Goal: Task Accomplishment & Management: Use online tool/utility

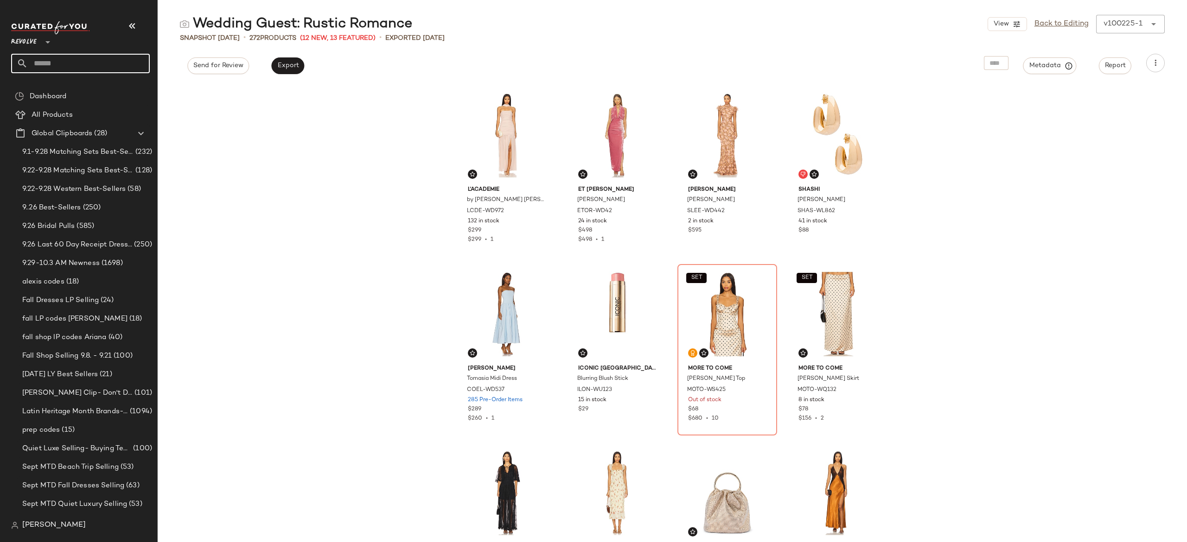
click at [133, 57] on input "text" at bounding box center [89, 63] width 122 height 19
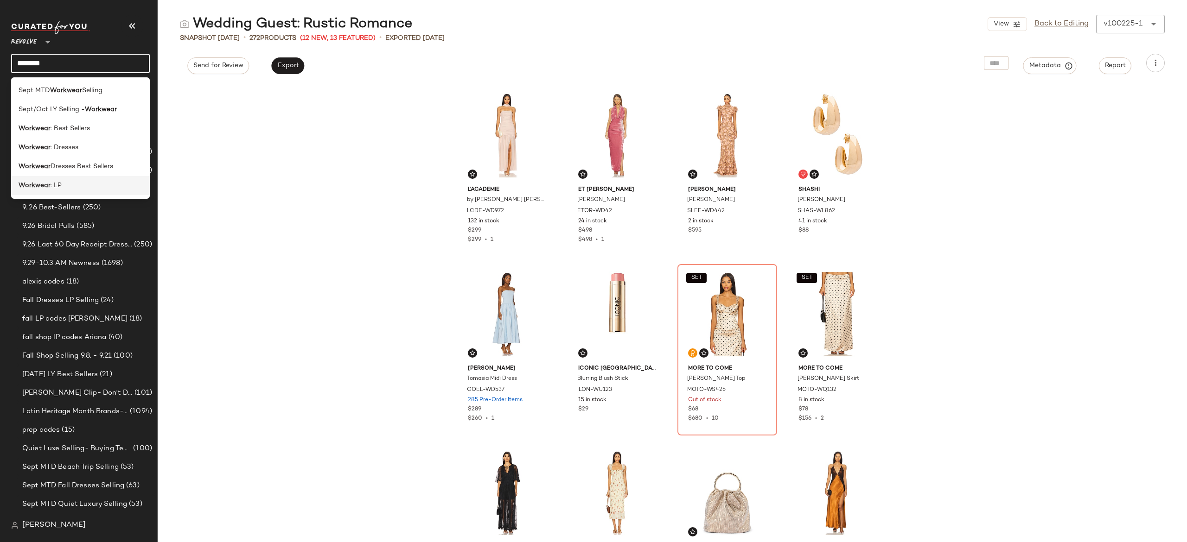
type input "********"
click at [85, 184] on div "Workwear : LP" at bounding box center [81, 186] width 124 height 10
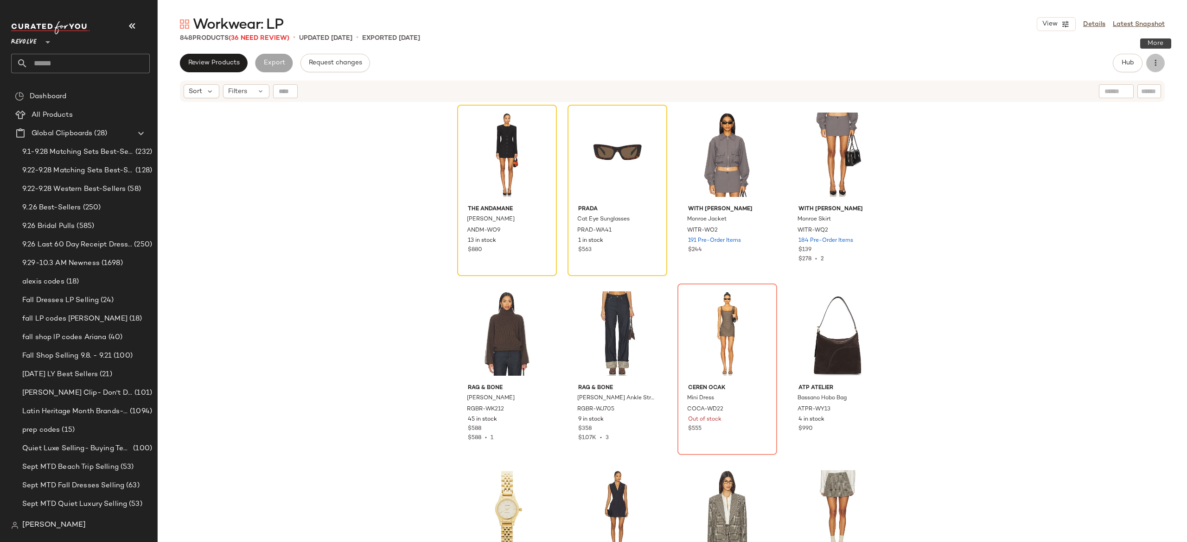
click at [1154, 64] on icon "button" at bounding box center [1155, 62] width 9 height 9
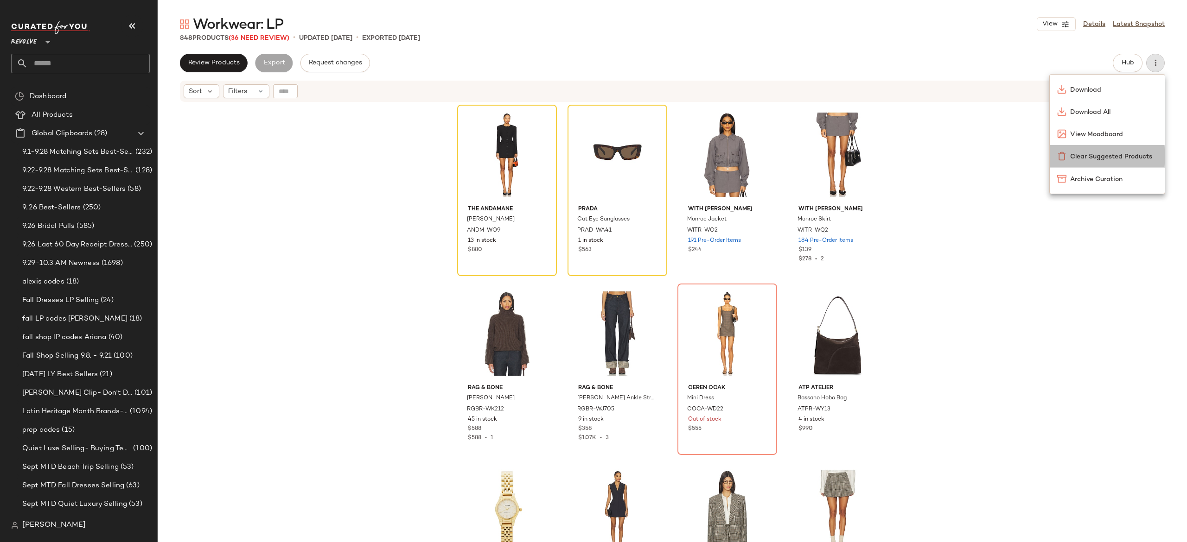
click at [1092, 152] on span "Clear Suggested Products" at bounding box center [1113, 157] width 87 height 10
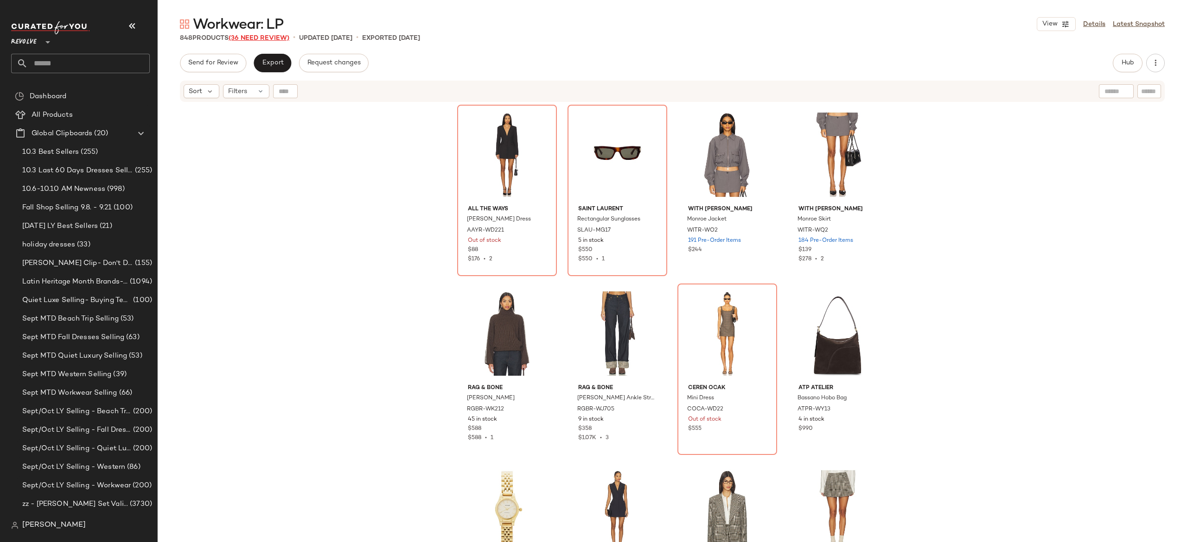
click at [286, 38] on span "(36 Need Review)" at bounding box center [259, 38] width 61 height 7
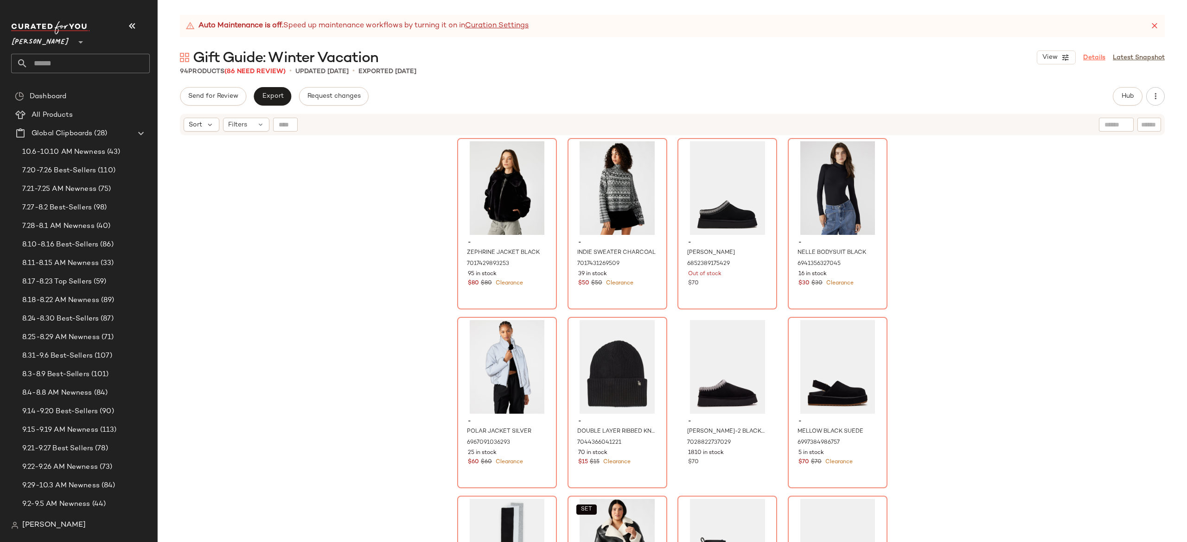
click at [1093, 60] on link "Details" at bounding box center [1094, 58] width 22 height 10
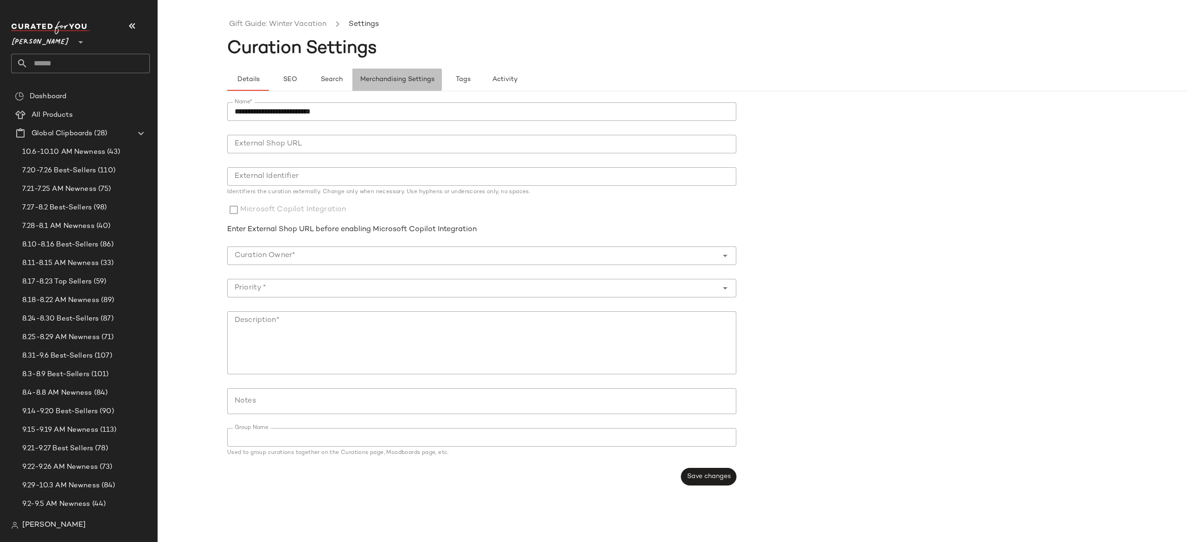
click at [418, 83] on span "Merchandising Settings" at bounding box center [397, 79] width 75 height 7
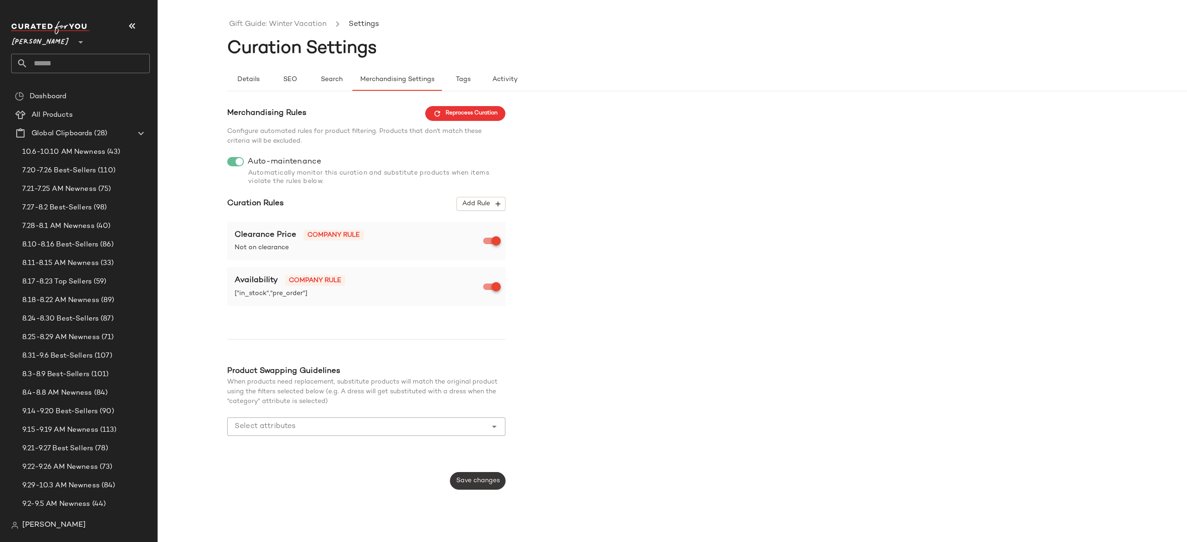
click at [488, 478] on span "Save changes" at bounding box center [478, 480] width 44 height 7
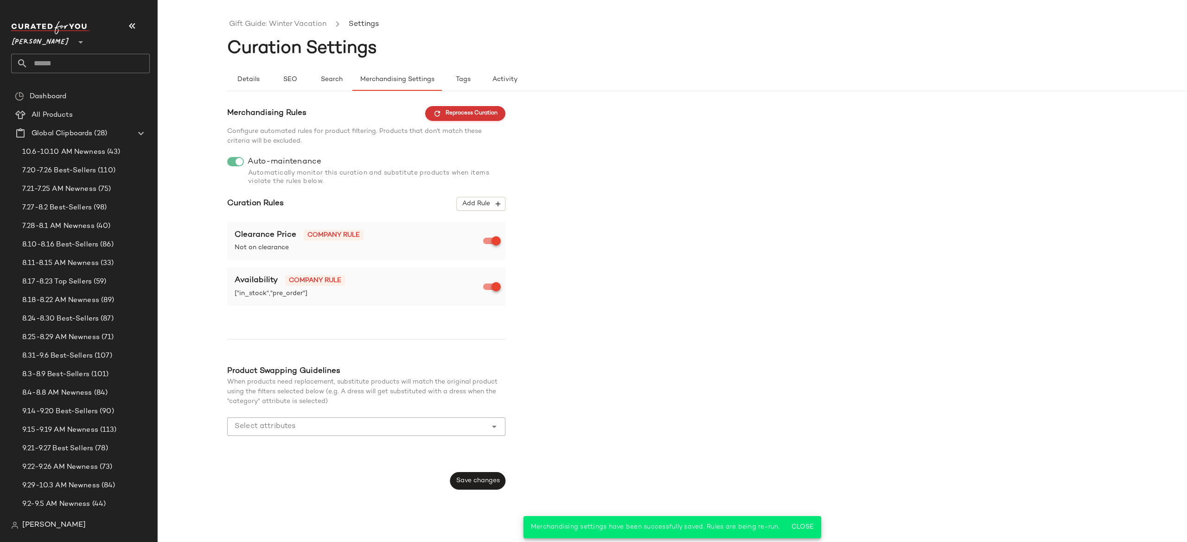
click at [489, 116] on span "Reprocess Curation" at bounding box center [465, 113] width 64 height 8
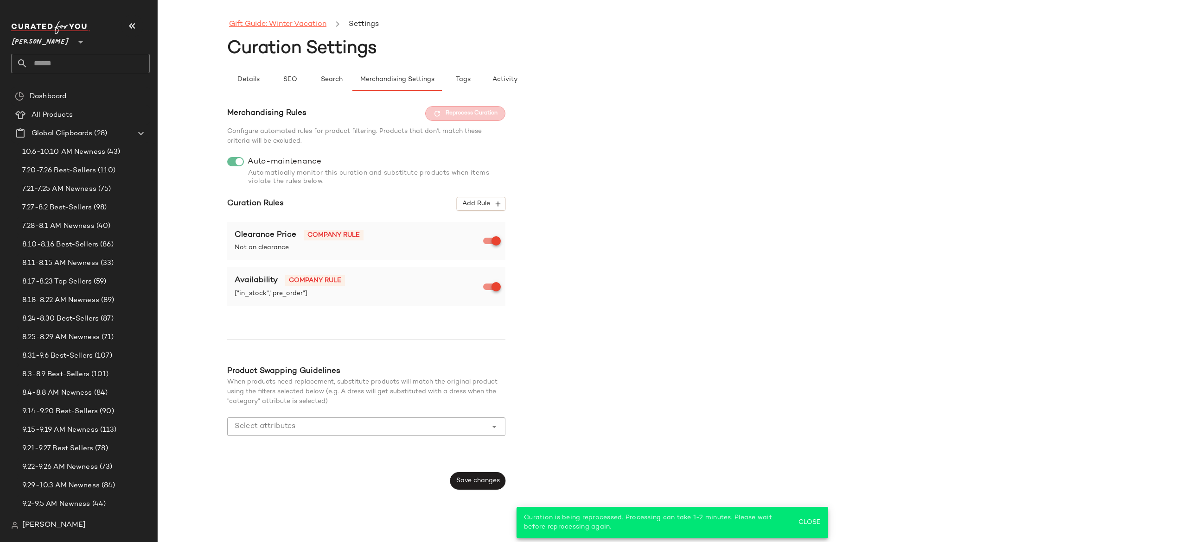
click at [316, 20] on link "Gift Guide: Winter Vacation" at bounding box center [277, 25] width 97 height 12
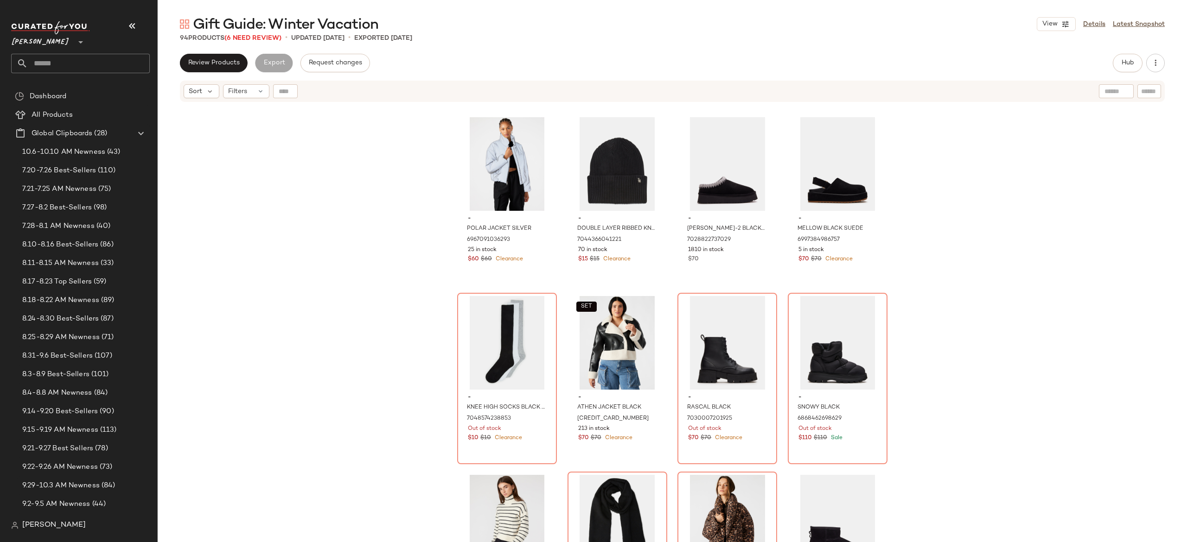
scroll to position [159, 0]
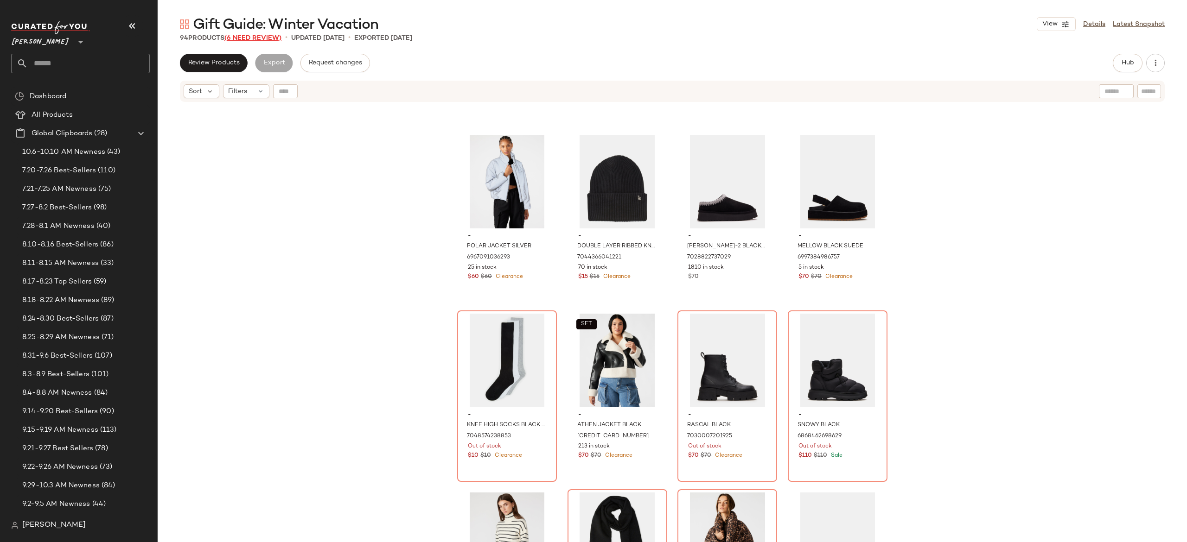
click at [274, 39] on span "(6 Need Review)" at bounding box center [252, 38] width 57 height 7
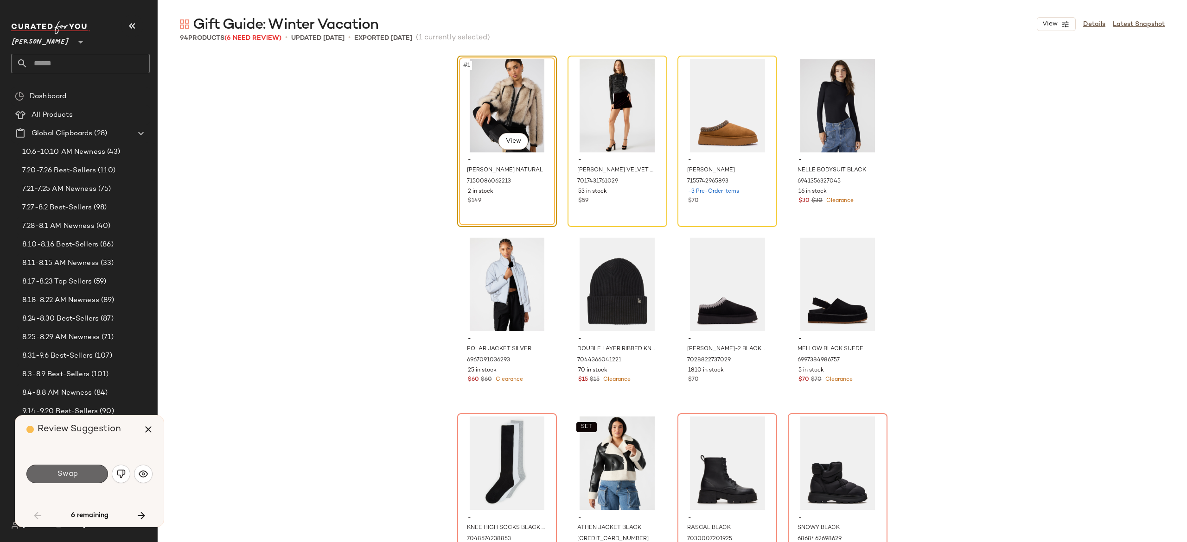
click at [79, 472] on button "Swap" at bounding box center [67, 474] width 82 height 19
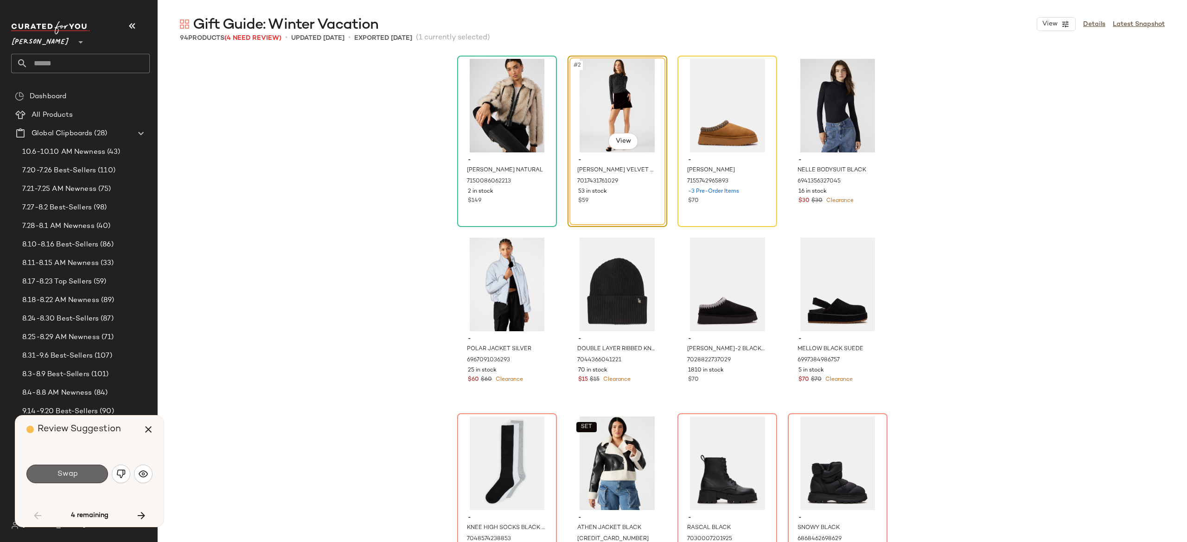
click at [84, 472] on button "Swap" at bounding box center [67, 474] width 82 height 19
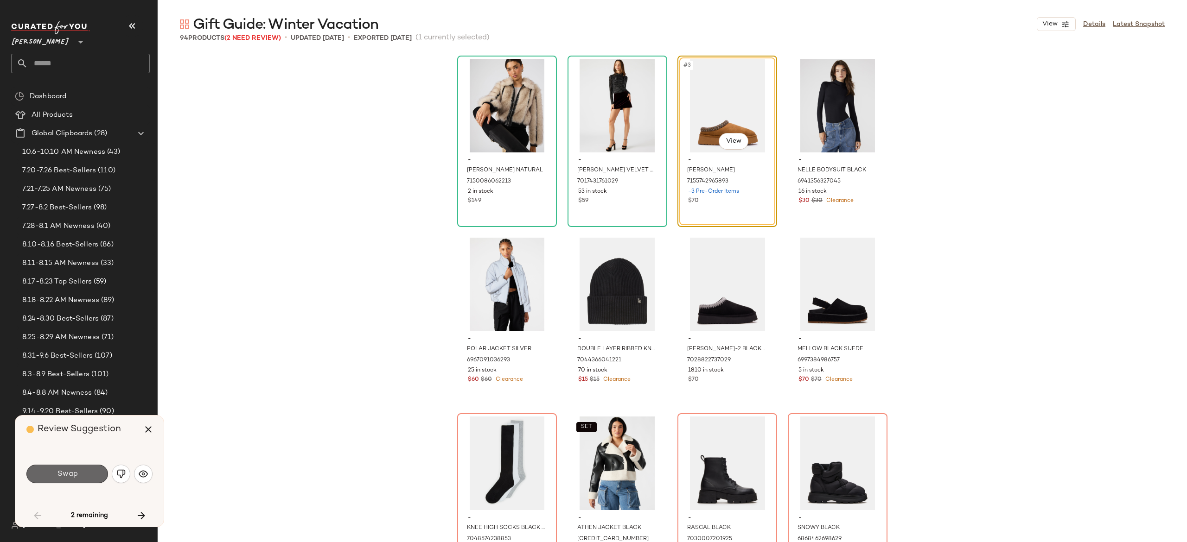
click at [89, 474] on button "Swap" at bounding box center [67, 474] width 82 height 19
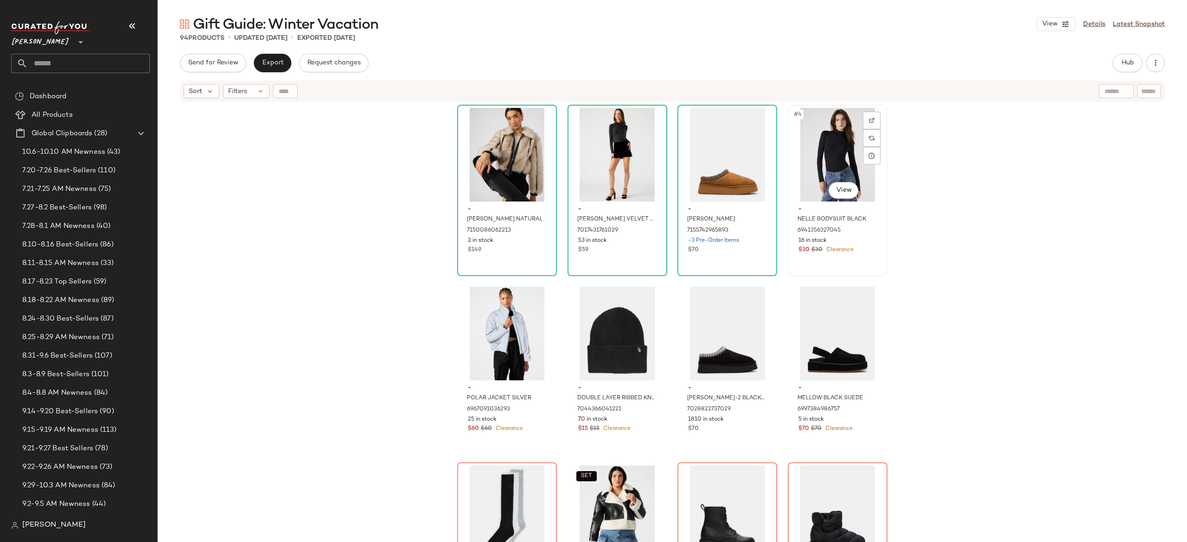
click at [812, 161] on div "#4 View" at bounding box center [837, 155] width 93 height 94
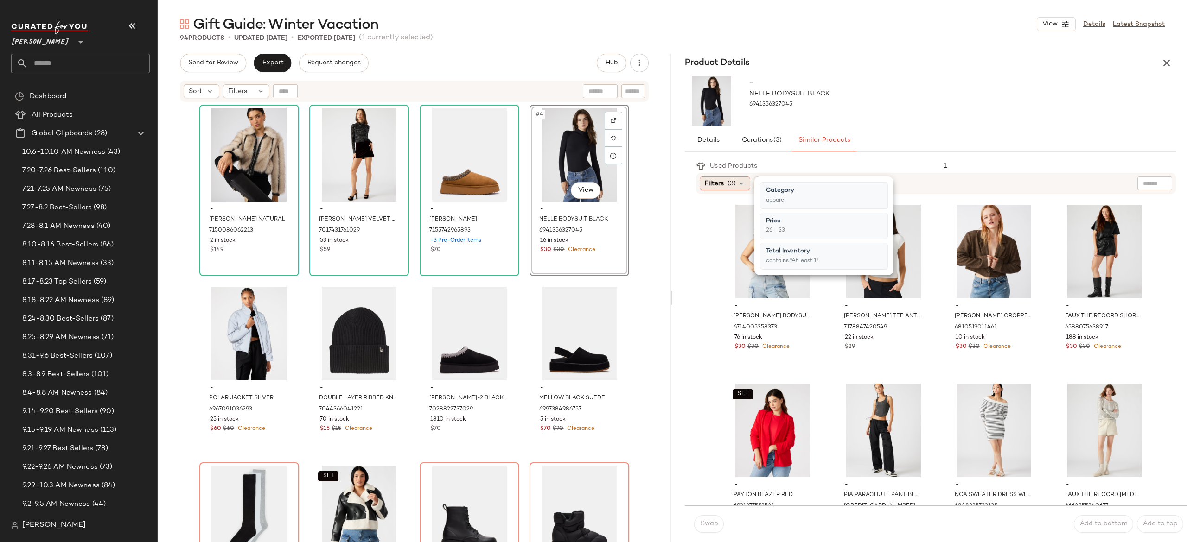
click at [741, 181] on icon at bounding box center [741, 183] width 7 height 7
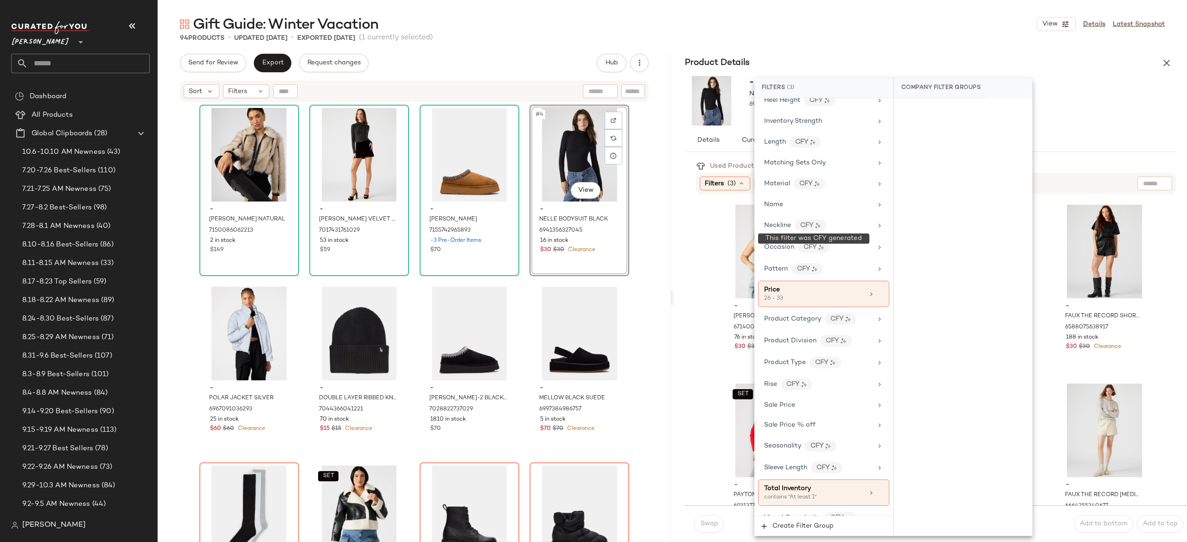
scroll to position [393, 0]
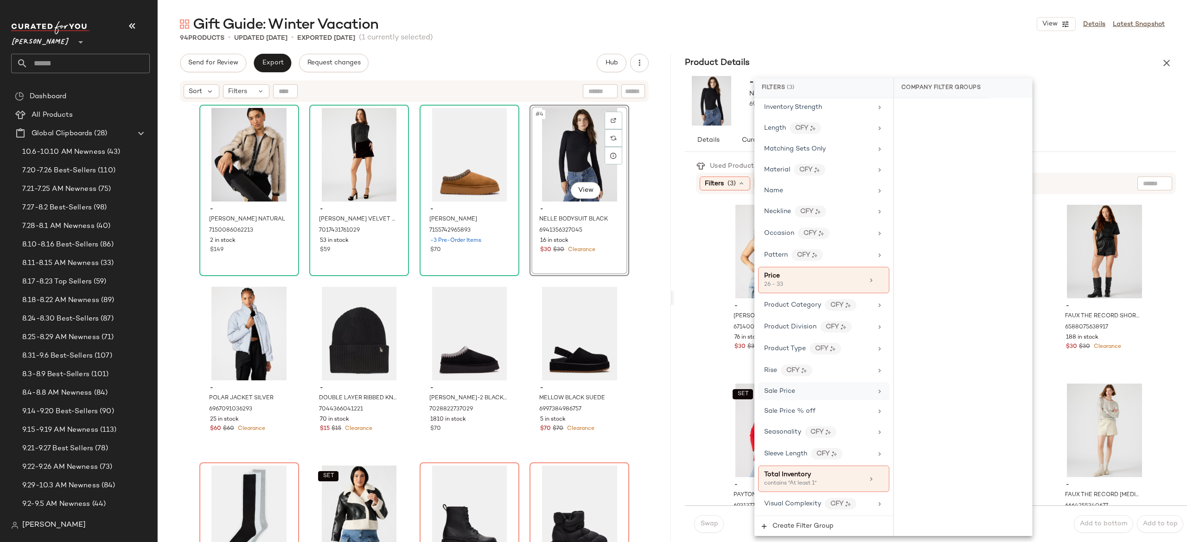
click at [797, 396] on div "Sale Price" at bounding box center [823, 391] width 131 height 18
click at [955, 127] on div "Not on sale" at bounding box center [962, 127] width 131 height 17
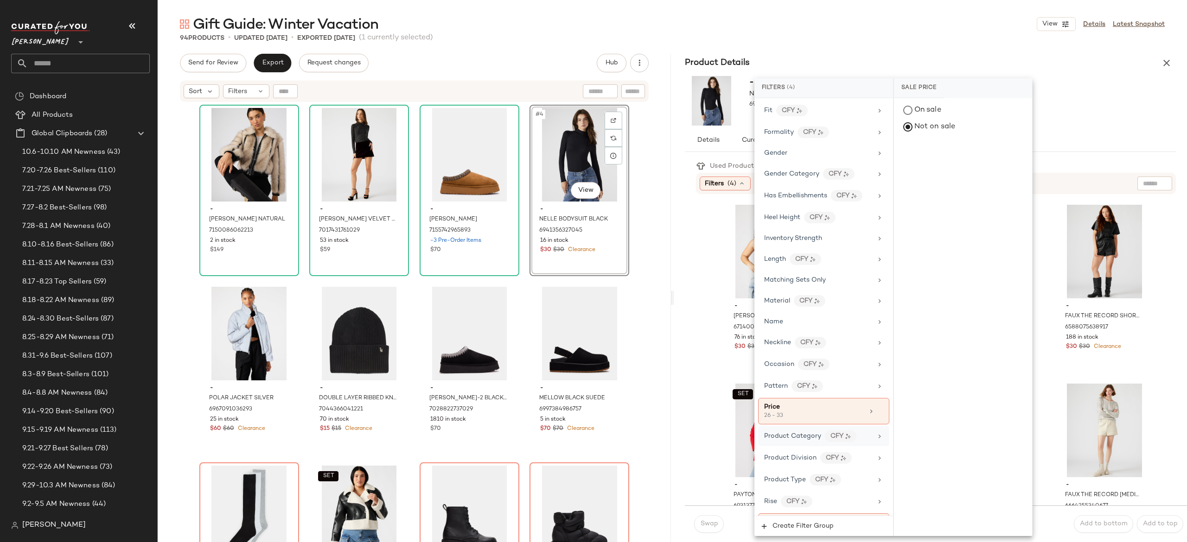
scroll to position [0, 0]
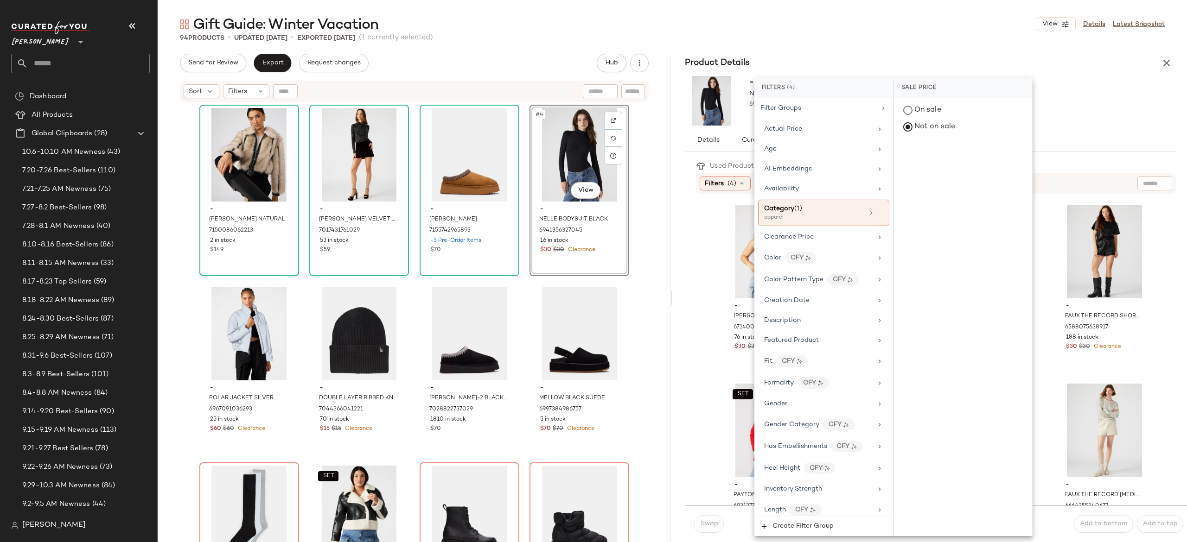
click at [1096, 103] on div "- NELLE BODYSUIT BLACK 6941356327045" at bounding box center [930, 100] width 513 height 57
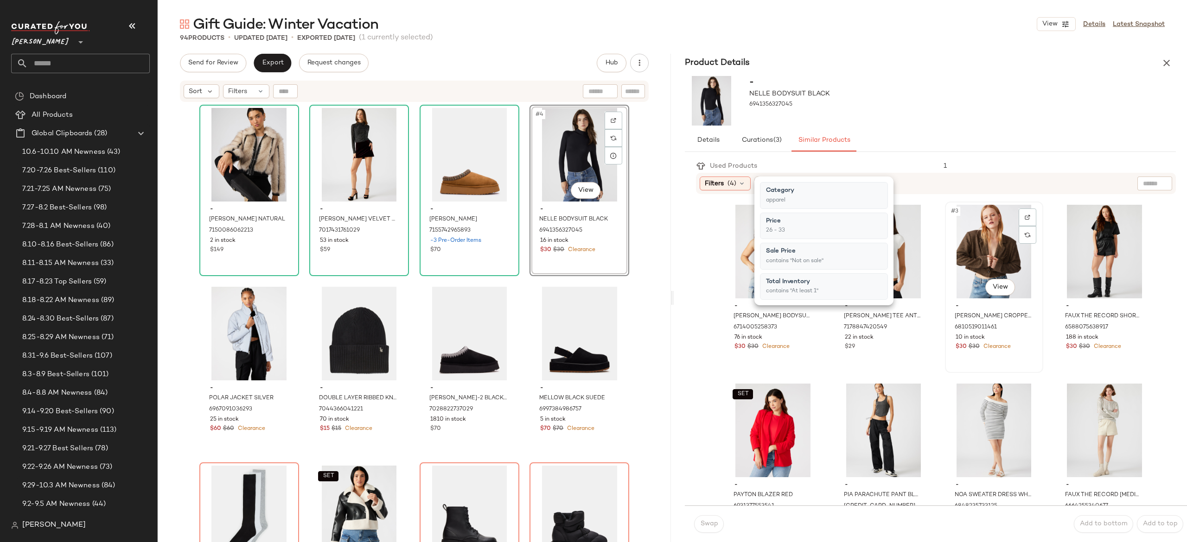
scroll to position [109, 0]
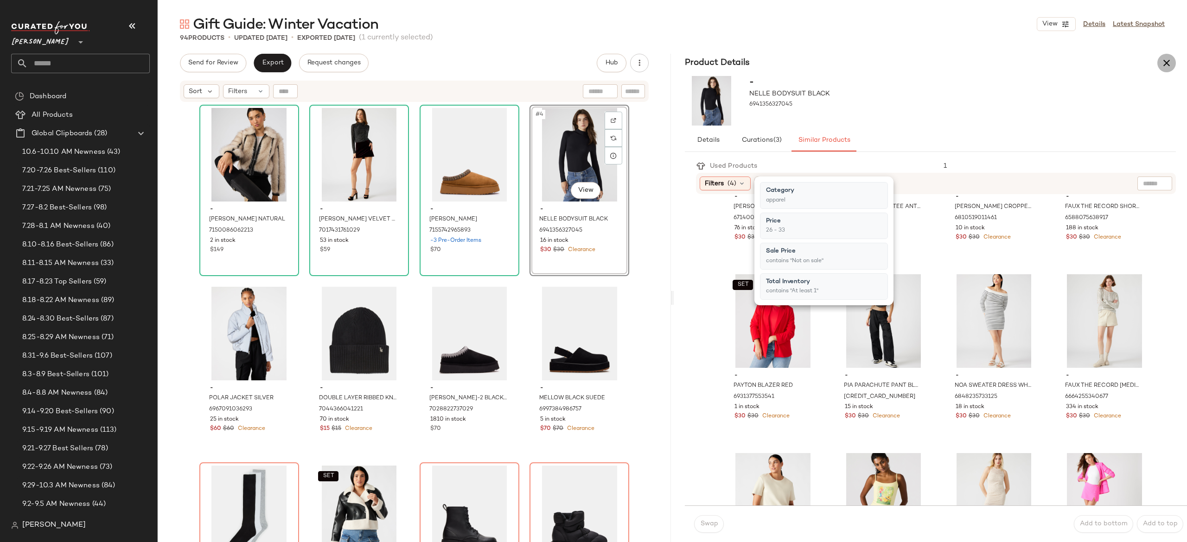
click at [1168, 62] on icon "button" at bounding box center [1166, 62] width 11 height 11
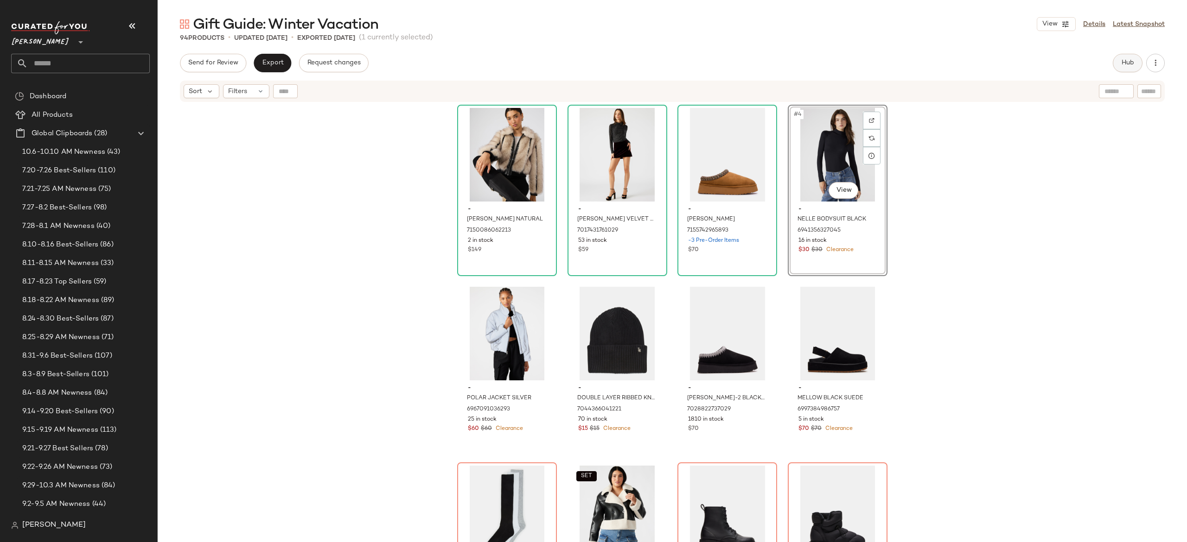
click at [1132, 63] on span "Hub" at bounding box center [1127, 62] width 13 height 7
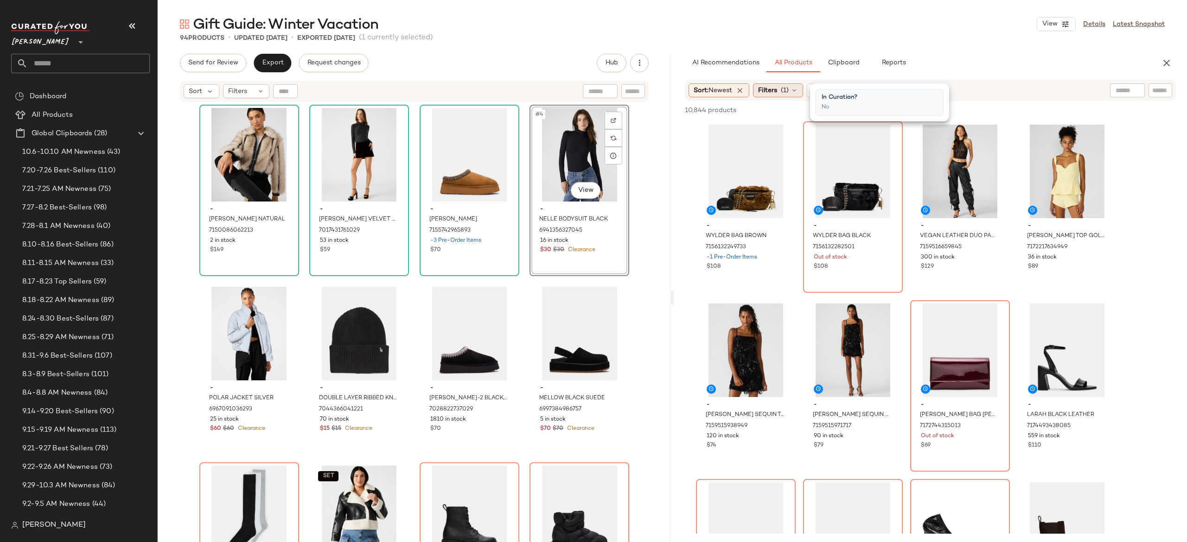
click at [795, 89] on icon at bounding box center [793, 90] width 7 height 7
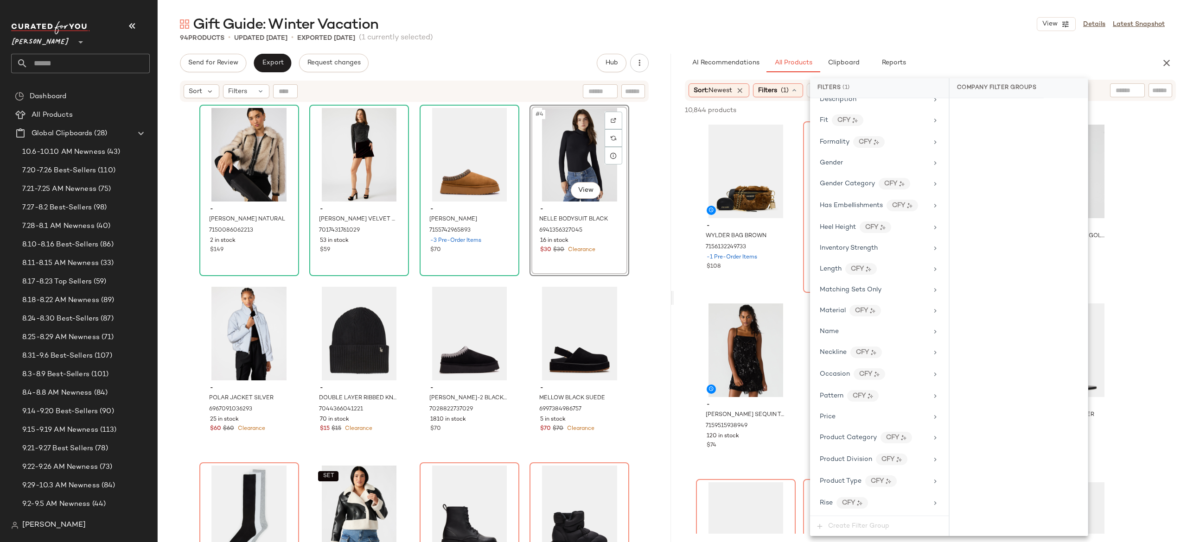
scroll to position [376, 0]
click at [850, 416] on span "Sale Price % off" at bounding box center [845, 419] width 51 height 7
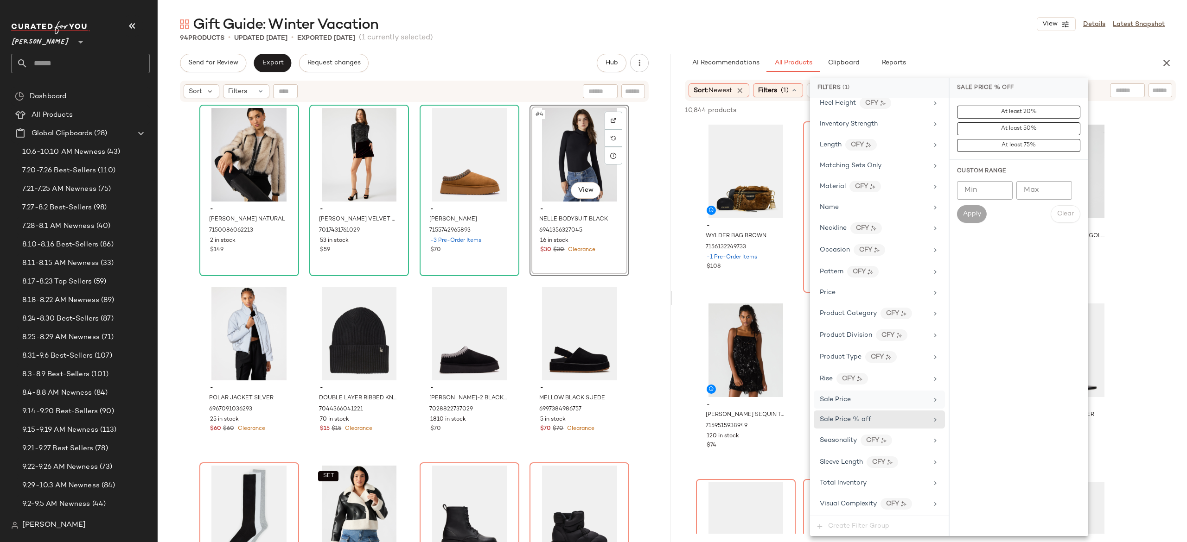
click at [852, 391] on div "Sale Price" at bounding box center [879, 400] width 131 height 18
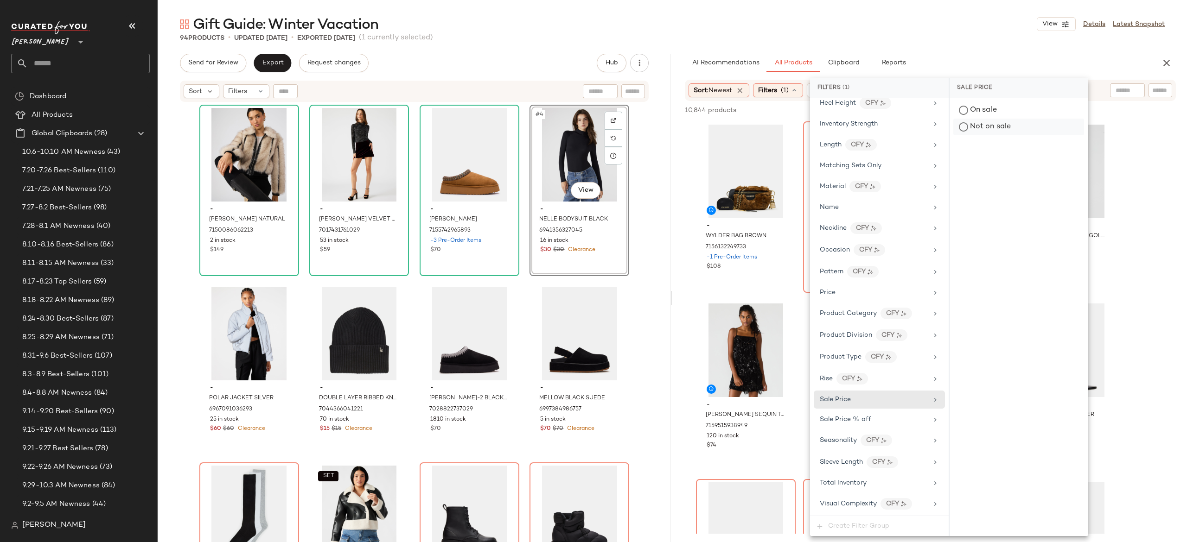
click at [997, 129] on div "Not on sale" at bounding box center [1018, 127] width 131 height 17
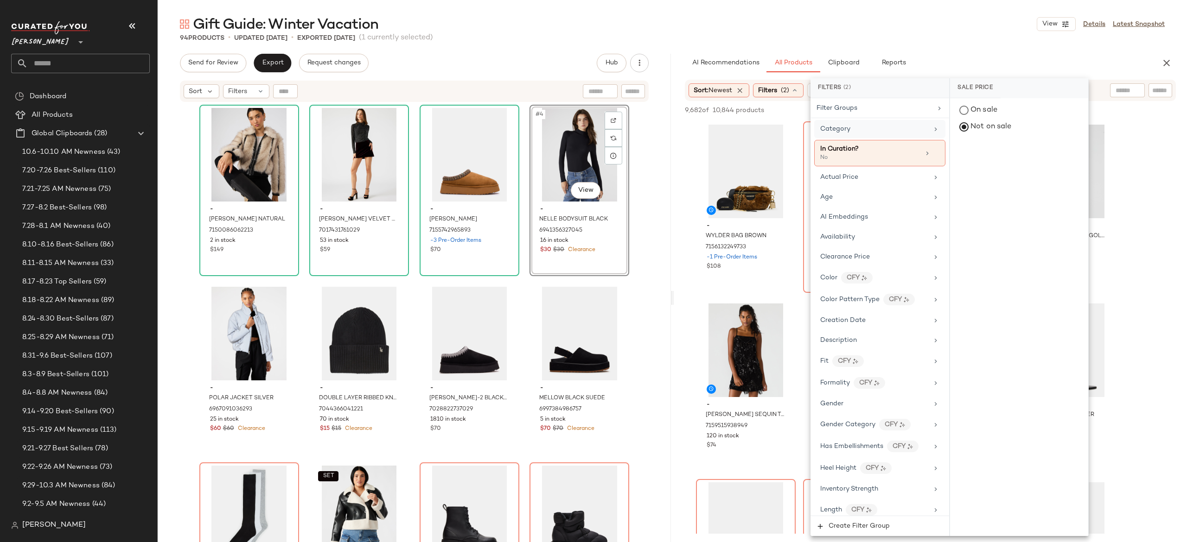
click at [891, 126] on div "Category" at bounding box center [874, 129] width 108 height 10
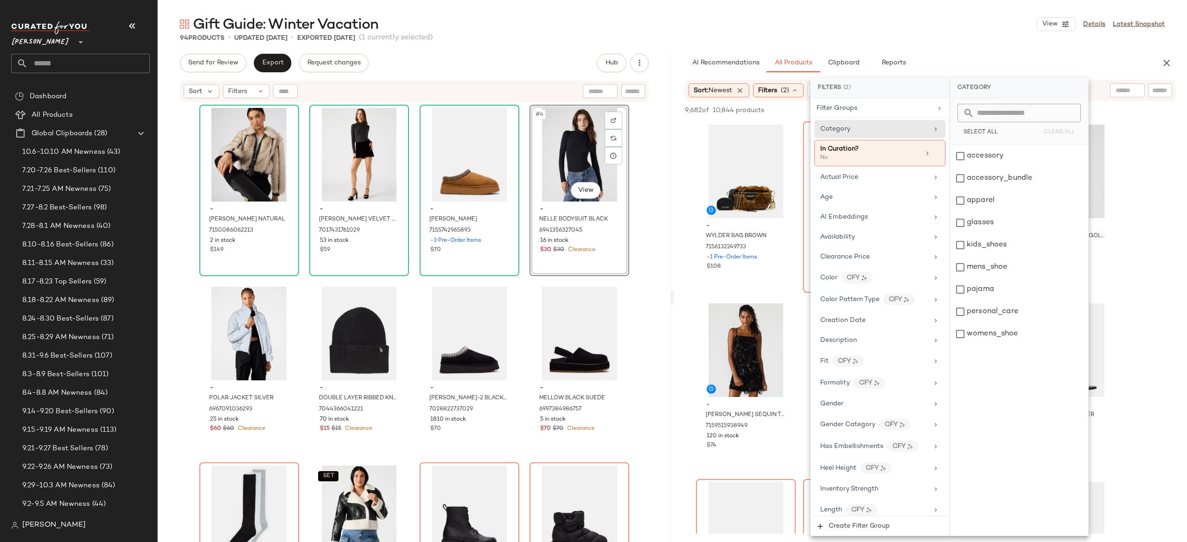
click at [1048, 61] on div "AI Recommendations All Products Clipboard Reports" at bounding box center [915, 63] width 461 height 19
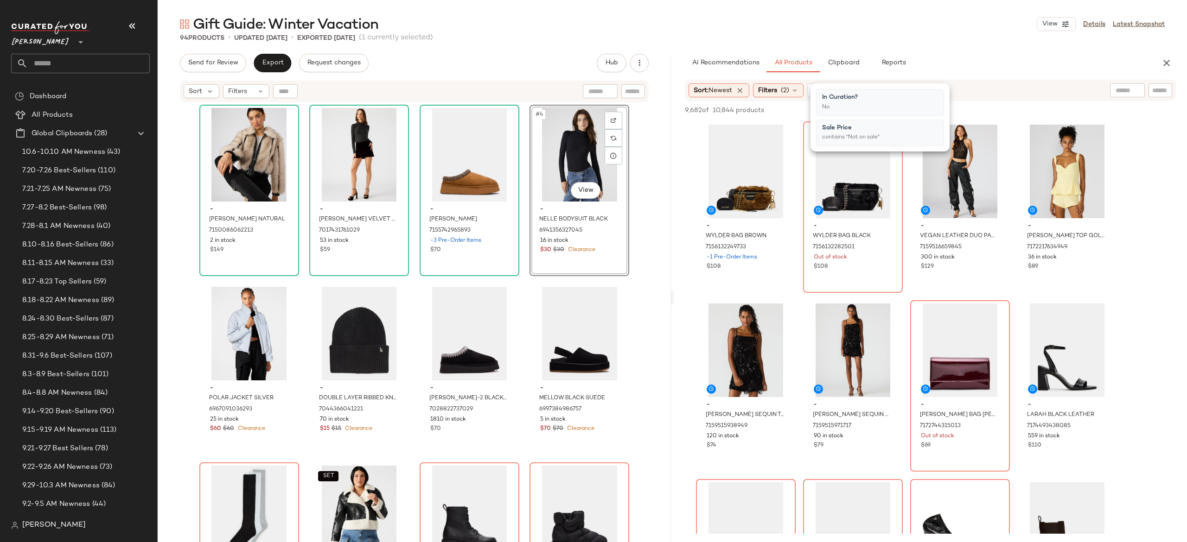
click at [1048, 61] on div "AI Recommendations All Products Clipboard Reports" at bounding box center [915, 63] width 461 height 19
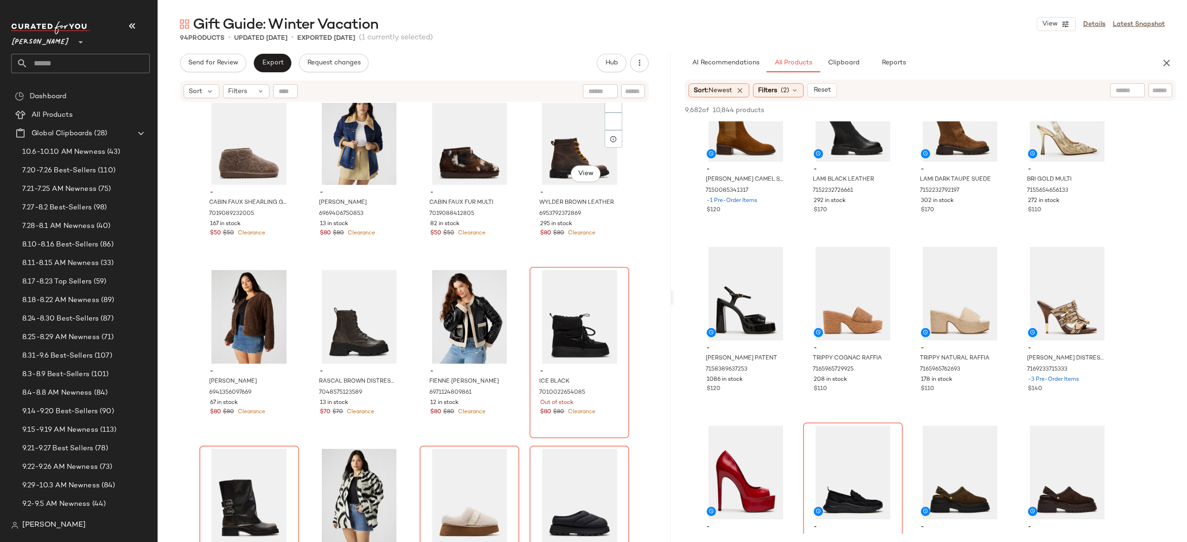
scroll to position [860, 0]
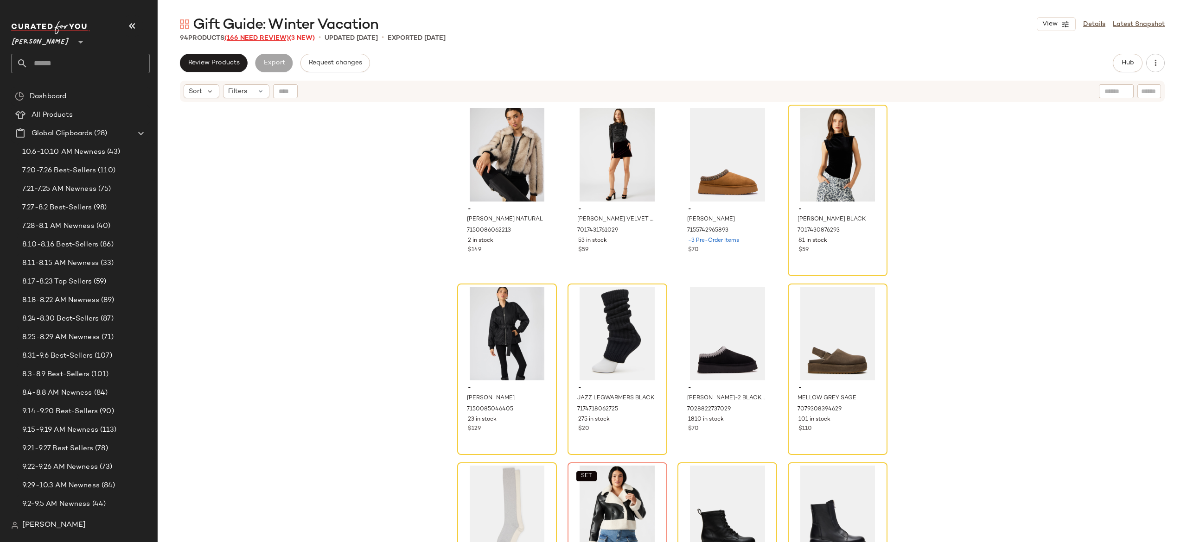
click at [280, 38] on span "(166 Need Review)" at bounding box center [256, 38] width 64 height 7
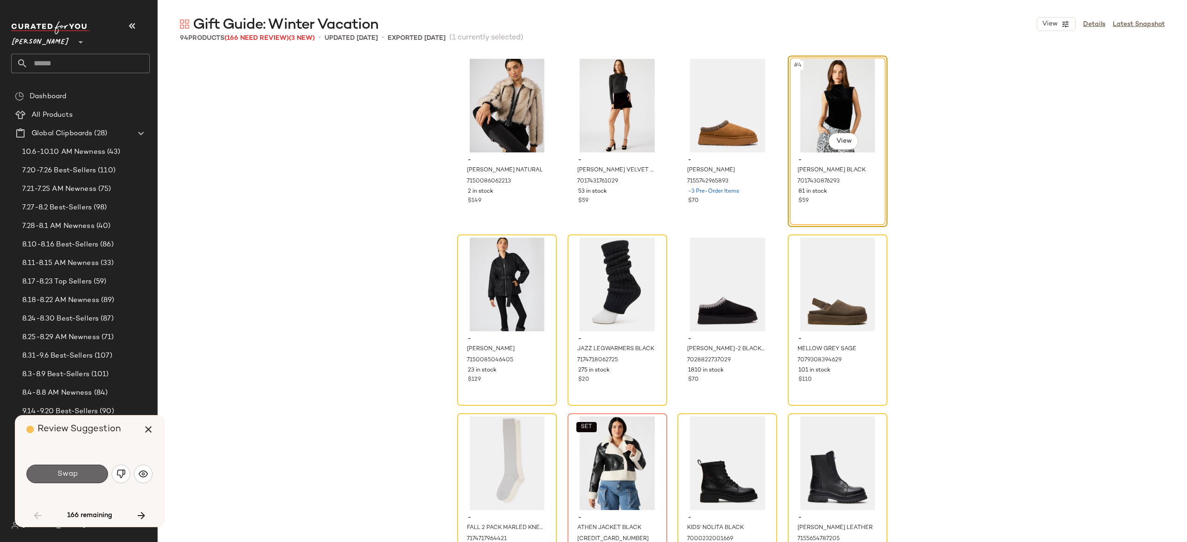
click at [67, 474] on span "Swap" at bounding box center [67, 474] width 21 height 9
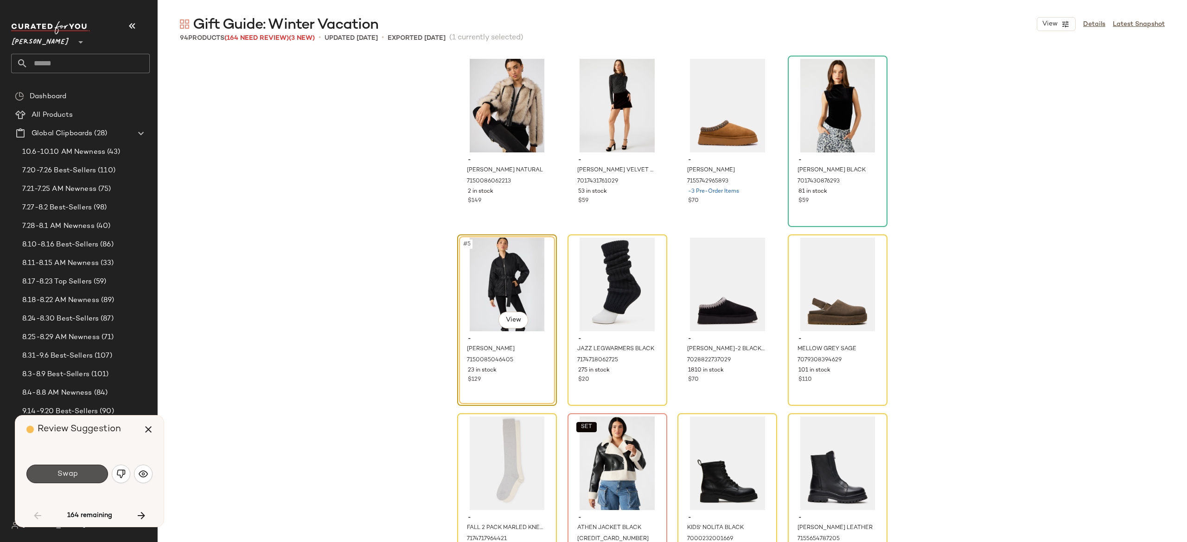
click at [67, 474] on span "Swap" at bounding box center [67, 474] width 21 height 9
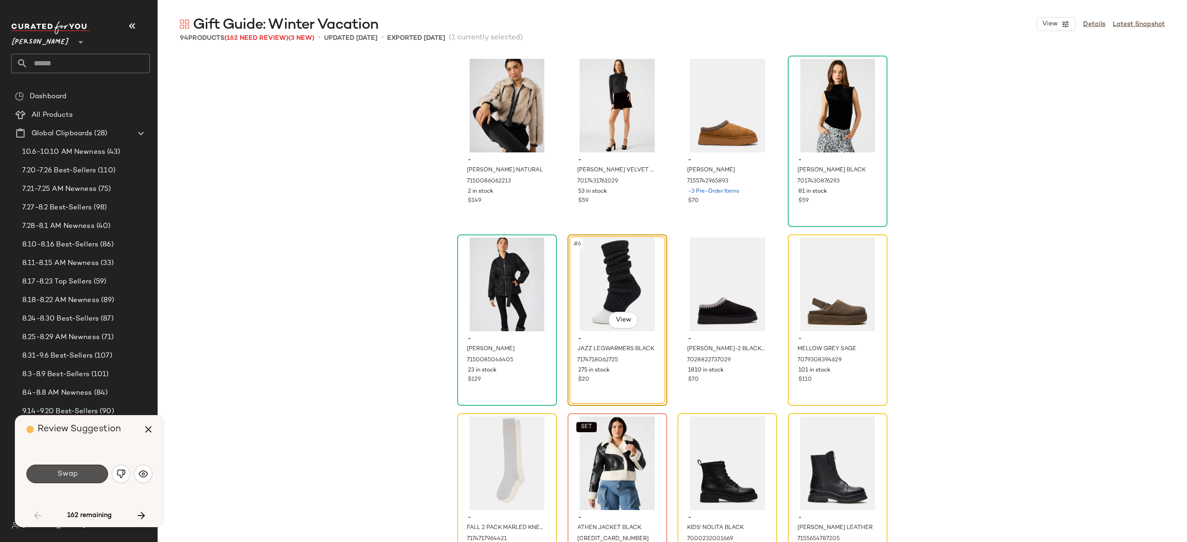
click at [67, 474] on span "Swap" at bounding box center [67, 474] width 21 height 9
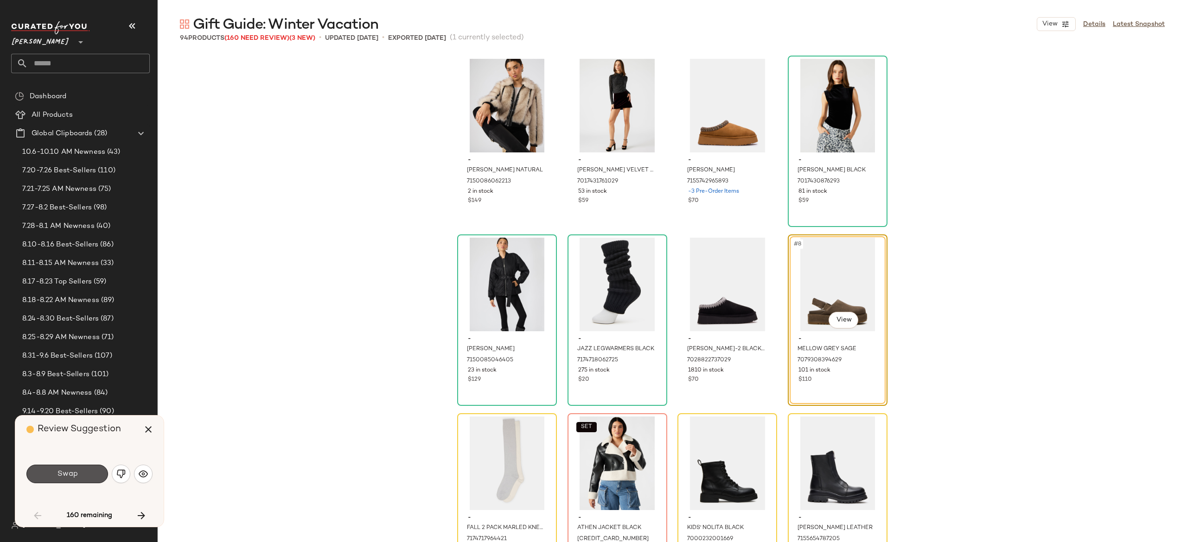
click at [67, 474] on span "Swap" at bounding box center [67, 474] width 21 height 9
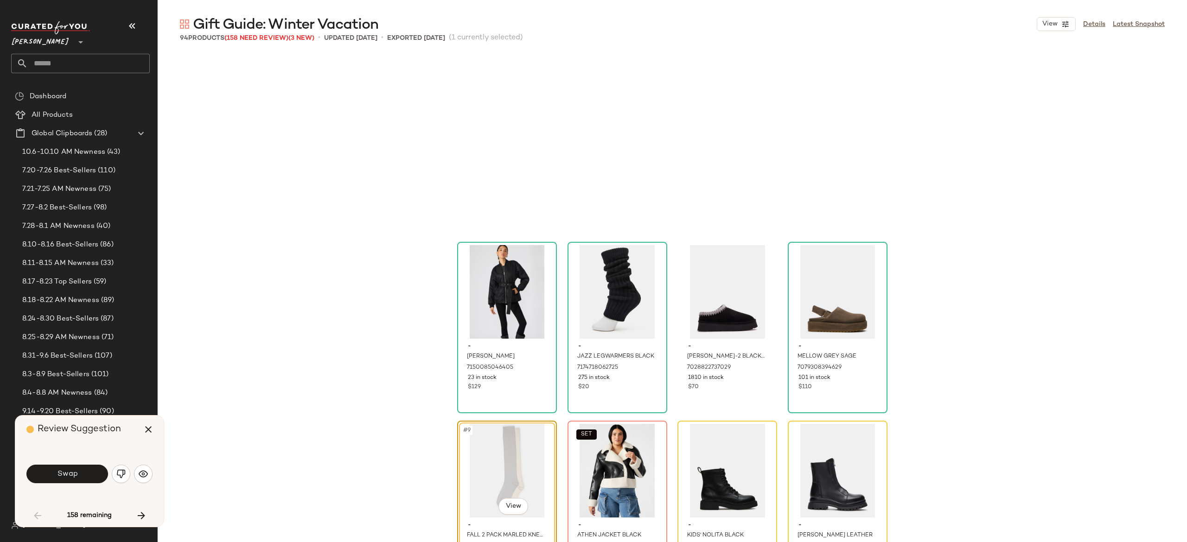
scroll to position [186, 0]
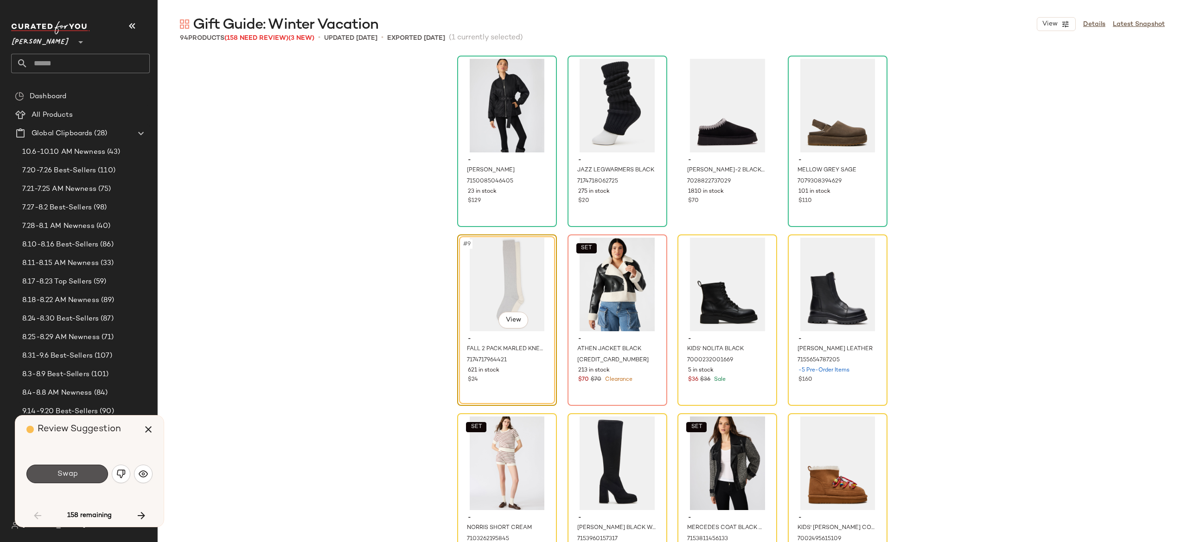
click at [67, 474] on span "Swap" at bounding box center [67, 474] width 21 height 9
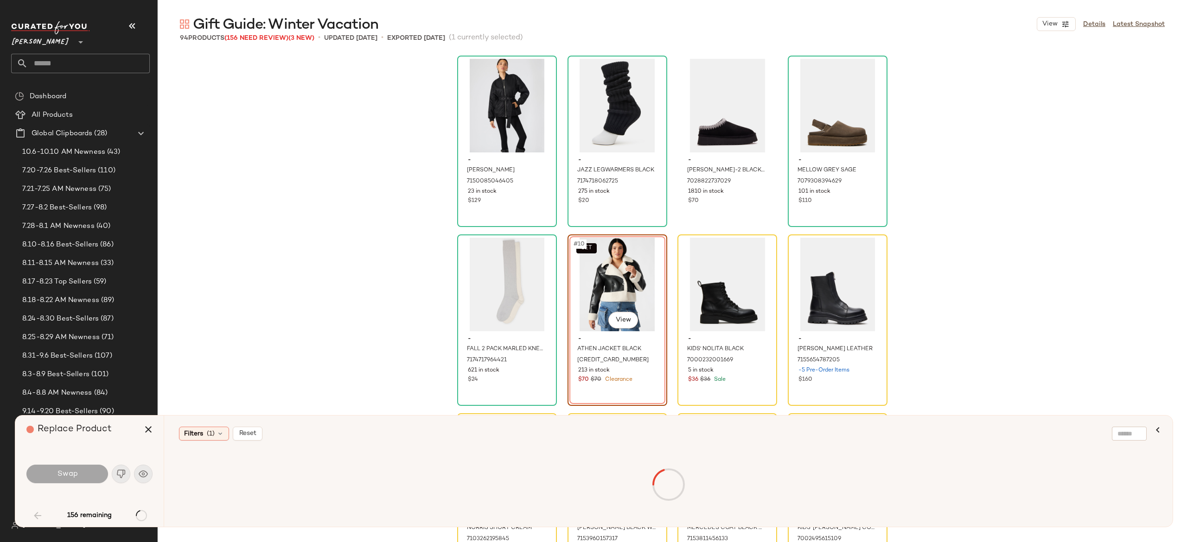
scroll to position [179, 0]
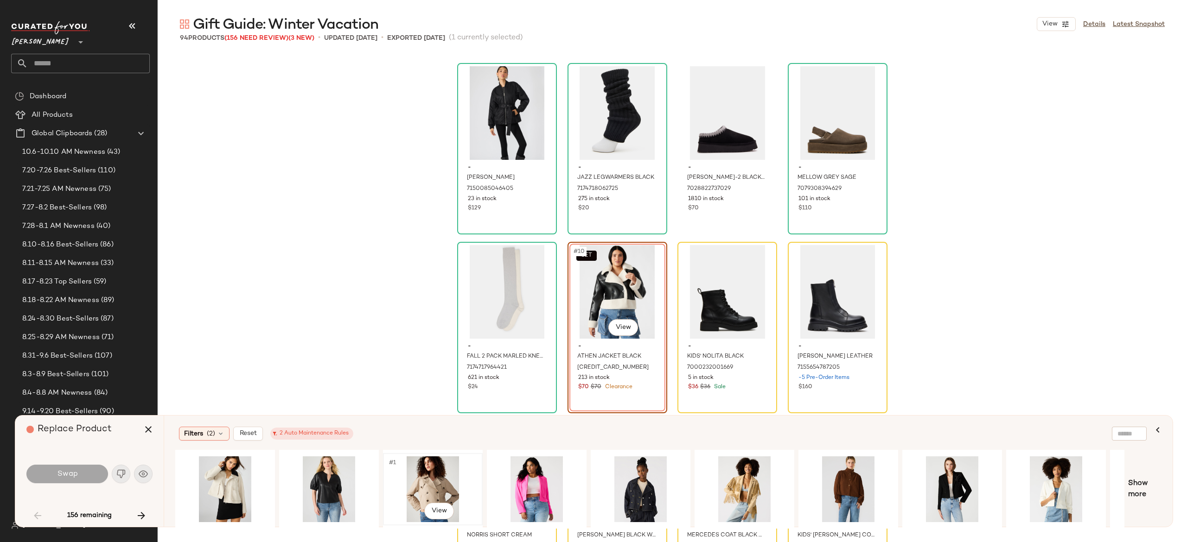
click at [431, 482] on div "#1 View" at bounding box center [432, 490] width 93 height 66
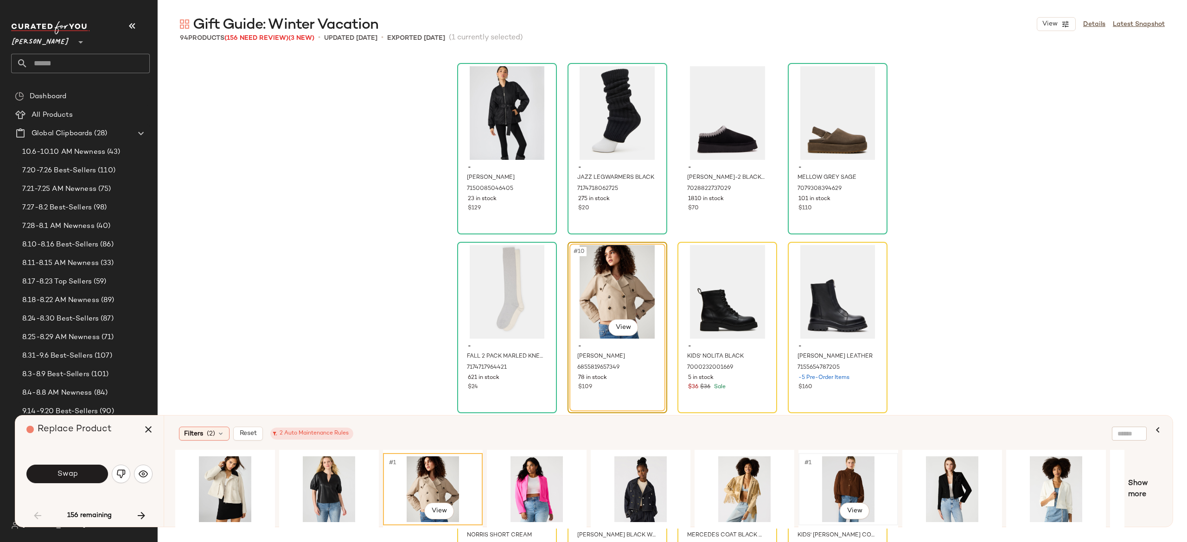
click at [831, 477] on div "#1 View" at bounding box center [848, 490] width 93 height 66
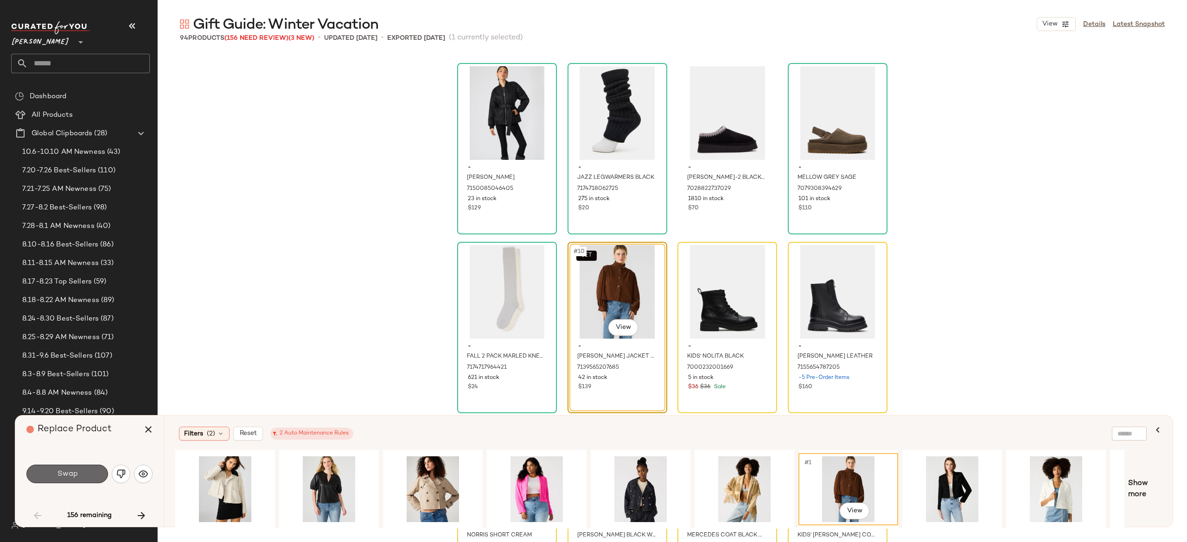
click at [92, 474] on button "Swap" at bounding box center [67, 474] width 82 height 19
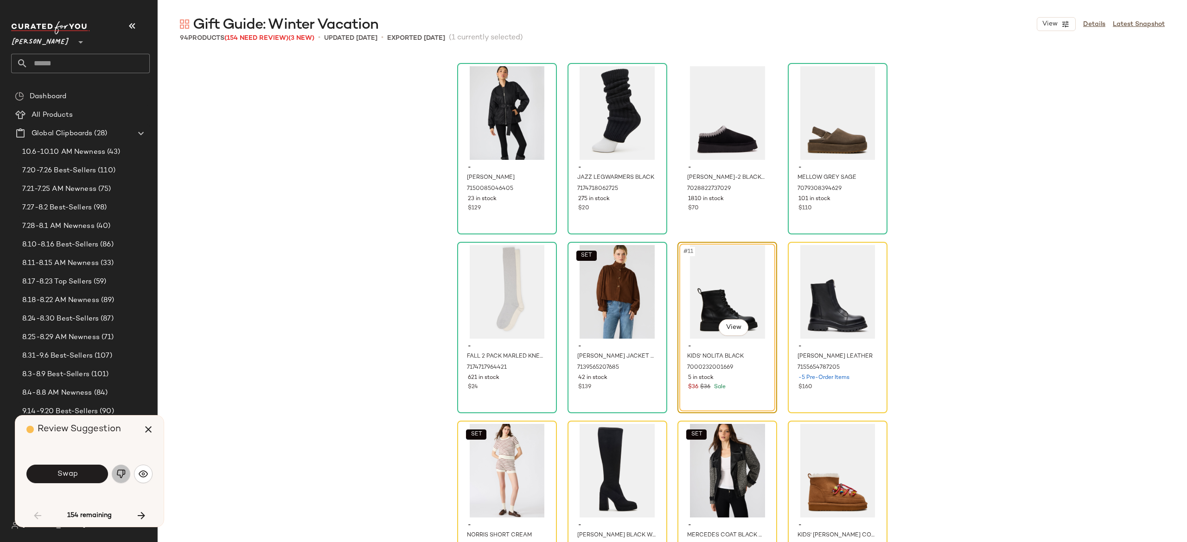
click at [121, 475] on img "button" at bounding box center [120, 474] width 9 height 9
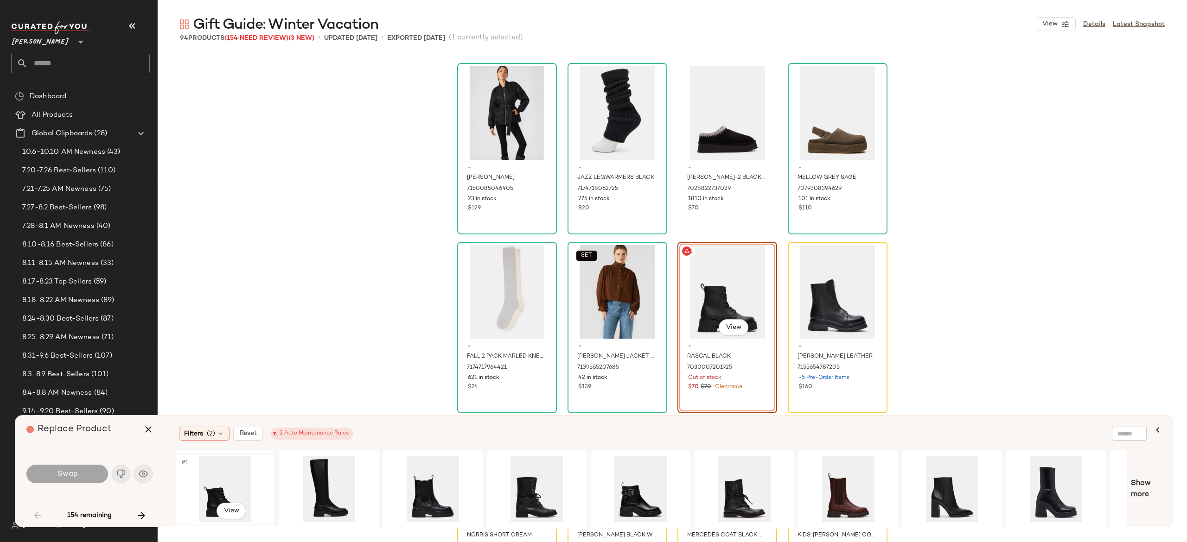
click at [217, 491] on div "#1 View" at bounding box center [224, 490] width 93 height 66
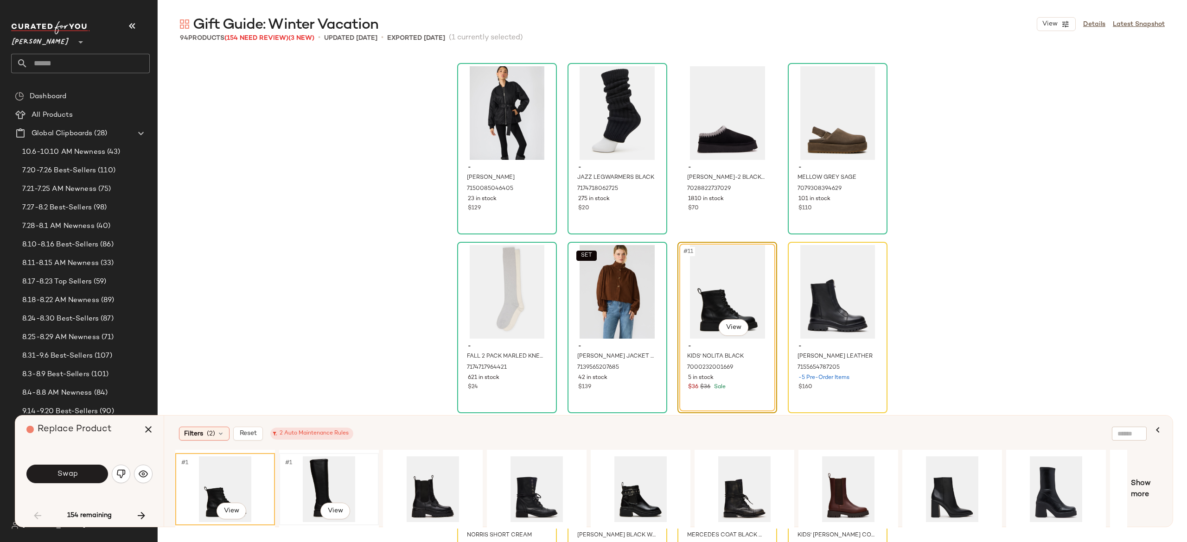
click at [313, 482] on div "#1 View" at bounding box center [328, 490] width 93 height 66
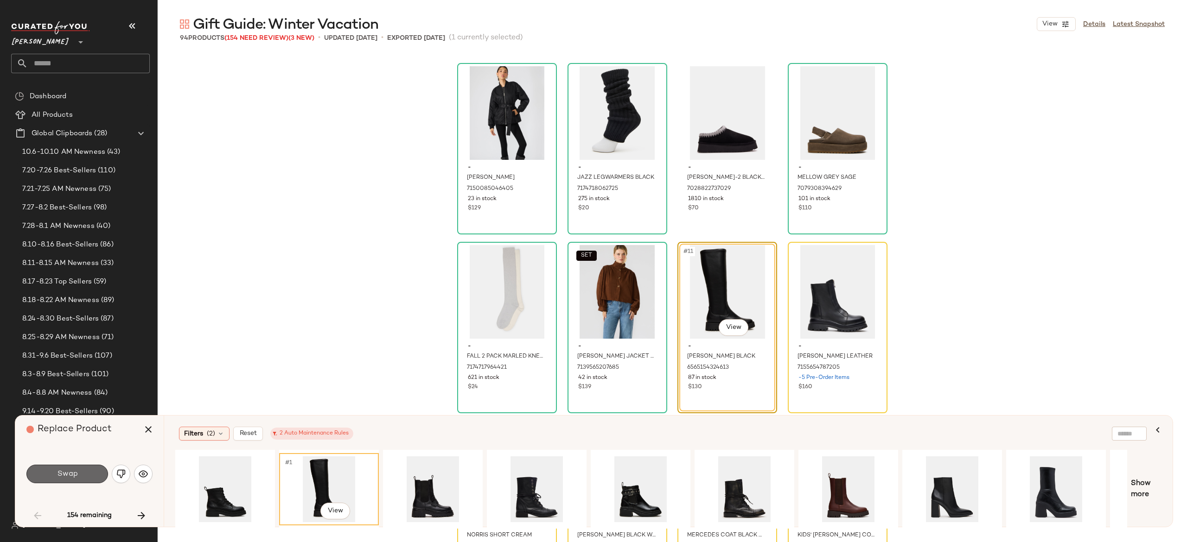
click at [96, 469] on button "Swap" at bounding box center [67, 474] width 82 height 19
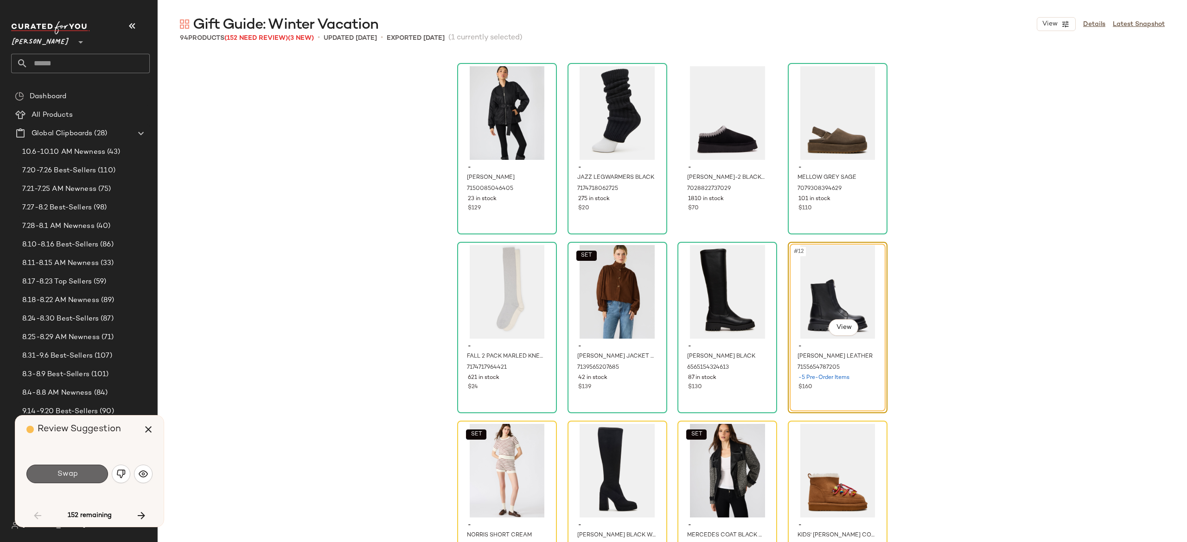
click at [93, 469] on button "Swap" at bounding box center [67, 474] width 82 height 19
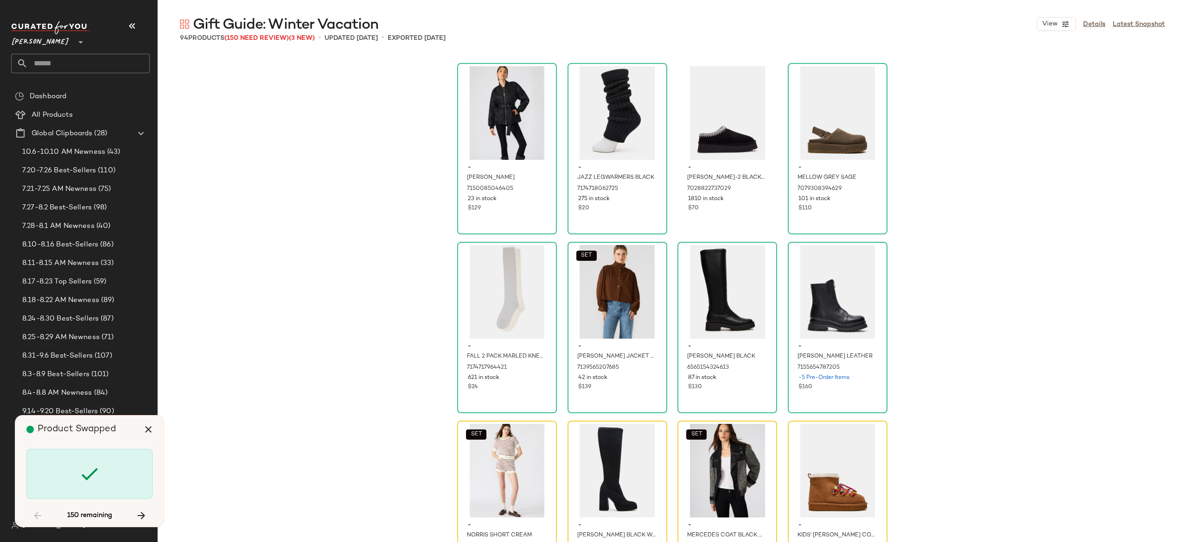
scroll to position [358, 0]
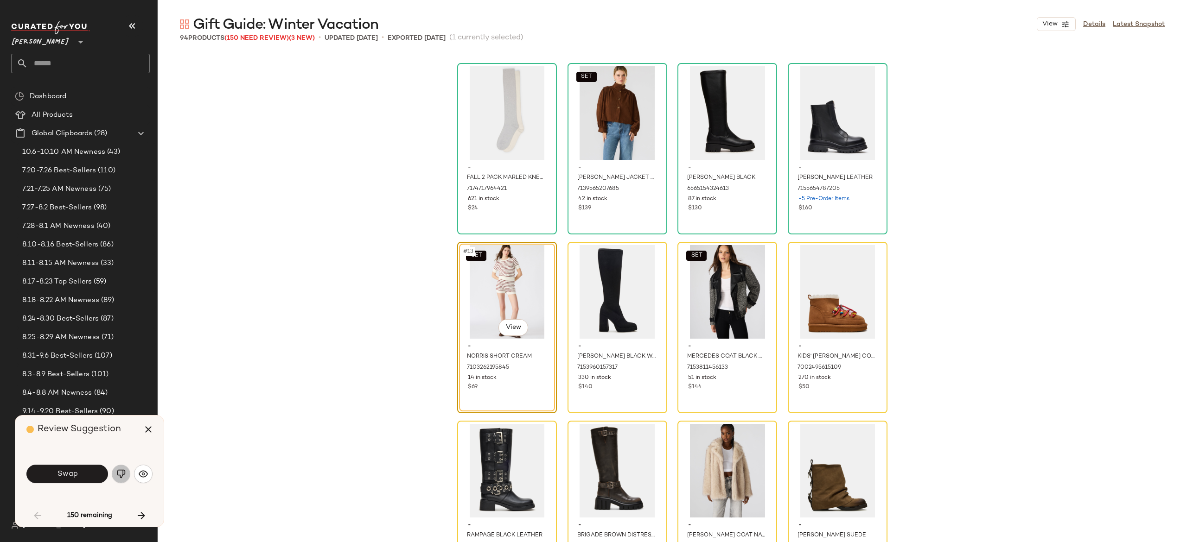
click at [125, 470] on img "button" at bounding box center [120, 474] width 9 height 9
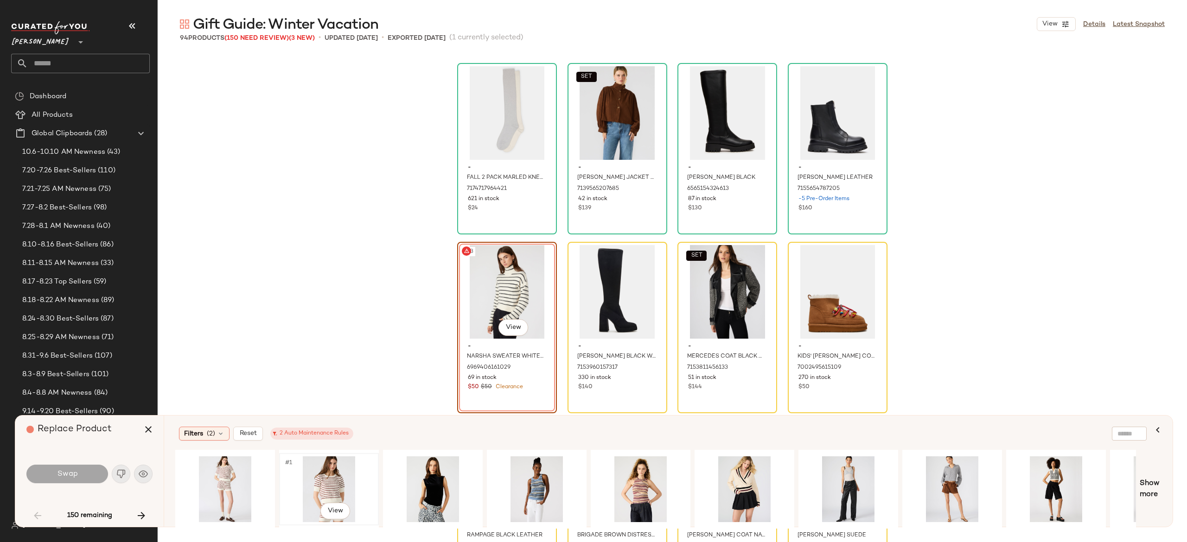
click at [337, 485] on div "#1 View" at bounding box center [328, 490] width 93 height 66
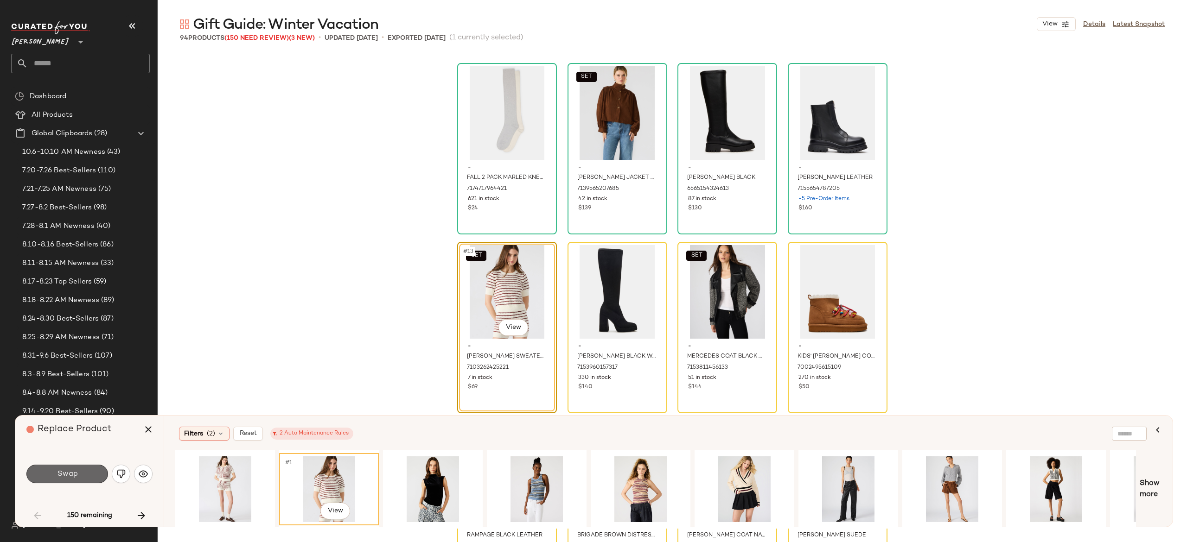
click at [94, 474] on button "Swap" at bounding box center [67, 474] width 82 height 19
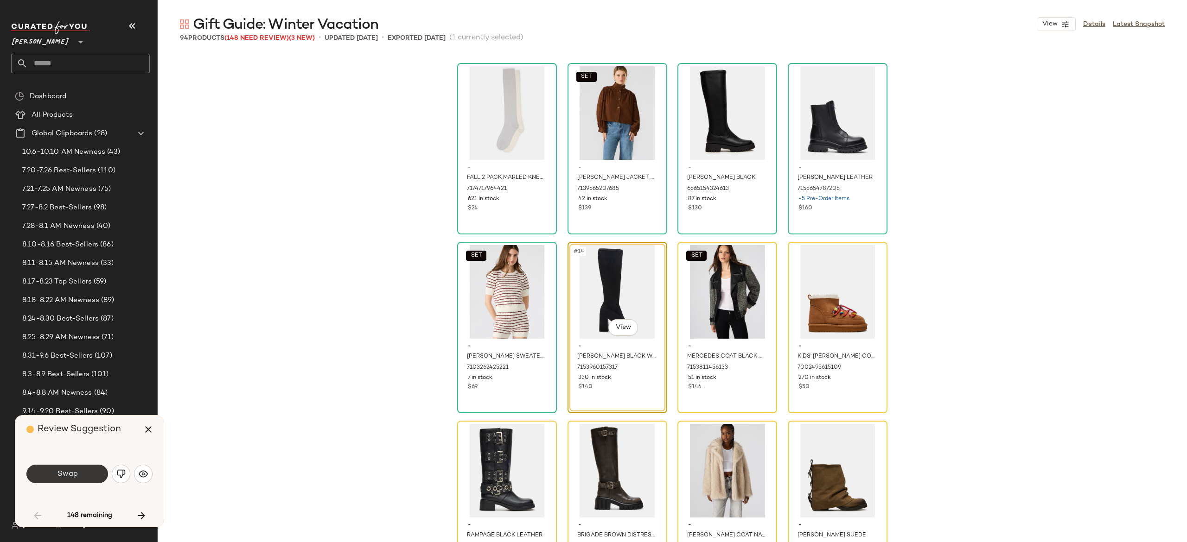
click at [78, 480] on button "Swap" at bounding box center [67, 474] width 82 height 19
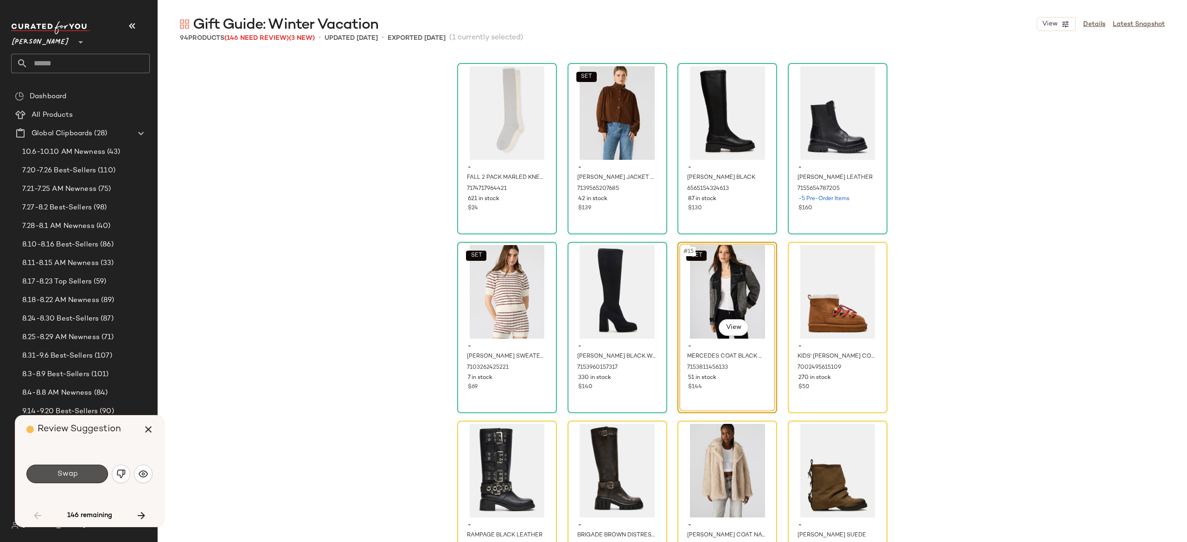
click at [78, 480] on button "Swap" at bounding box center [67, 474] width 82 height 19
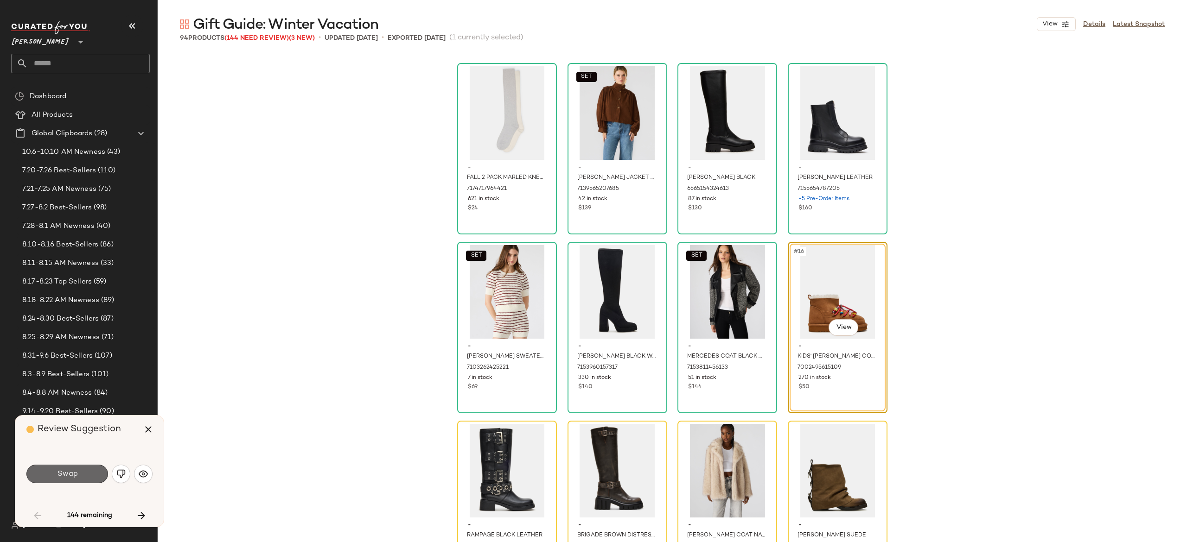
click at [85, 473] on button "Swap" at bounding box center [67, 474] width 82 height 19
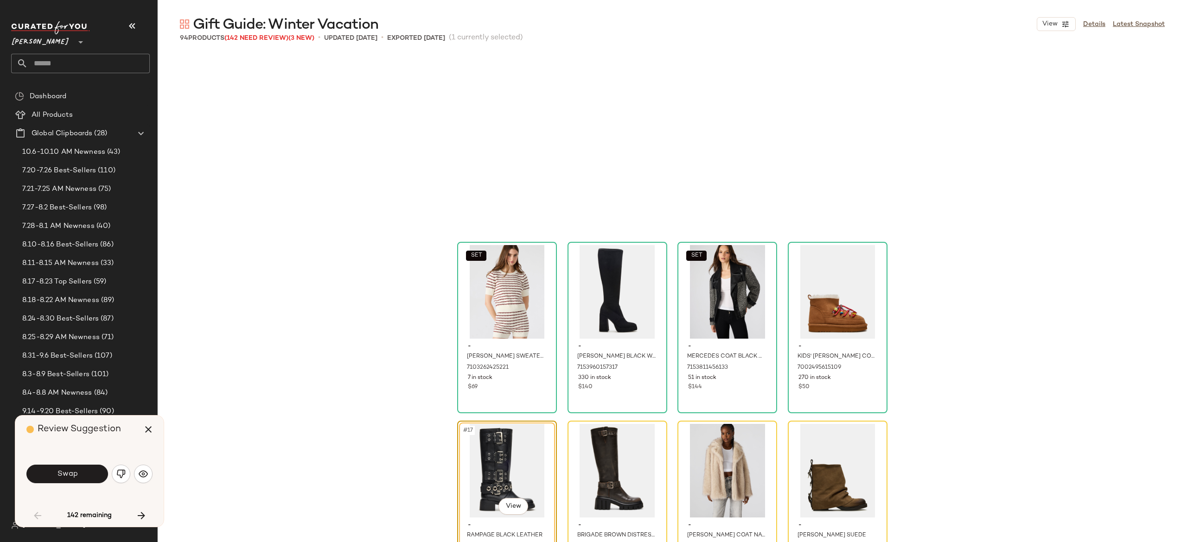
scroll to position [537, 0]
